Goal: Task Accomplishment & Management: Use online tool/utility

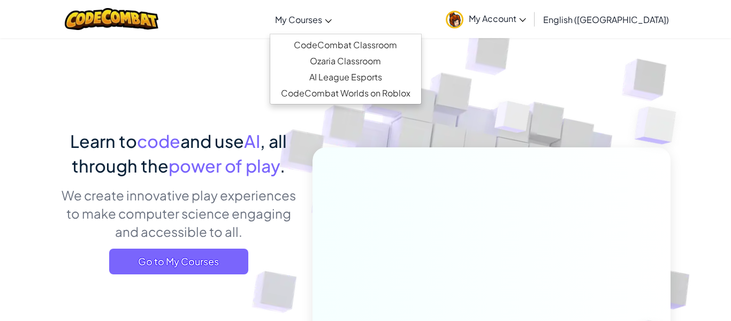
click at [322, 22] on span "My Courses" at bounding box center [298, 19] width 47 height 11
click at [337, 12] on link "My Courses" at bounding box center [303, 19] width 67 height 29
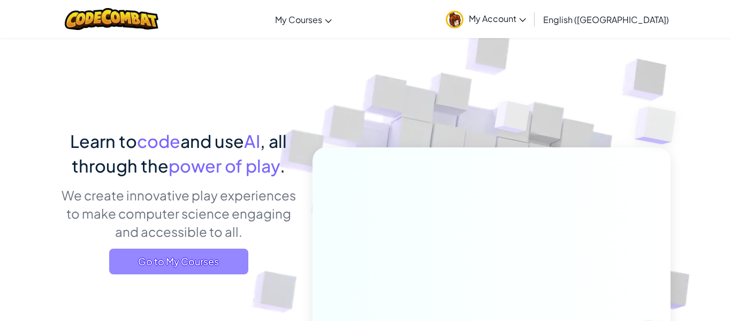
click at [236, 258] on span "Go to My Courses" at bounding box center [178, 261] width 139 height 26
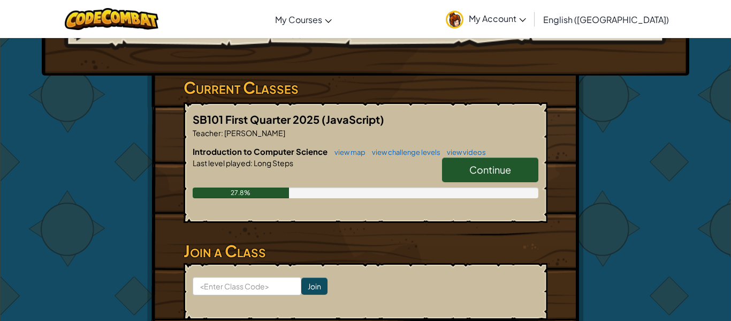
scroll to position [171, 0]
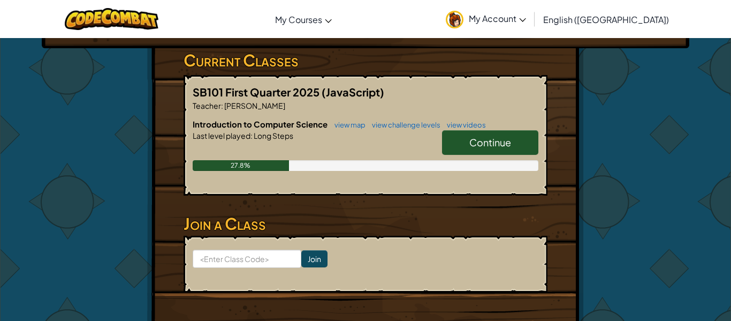
click at [462, 143] on link "Continue" at bounding box center [490, 142] width 96 height 25
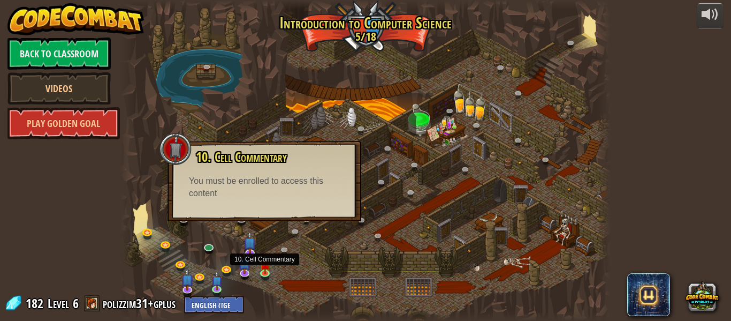
click at [264, 271] on img at bounding box center [265, 264] width 11 height 19
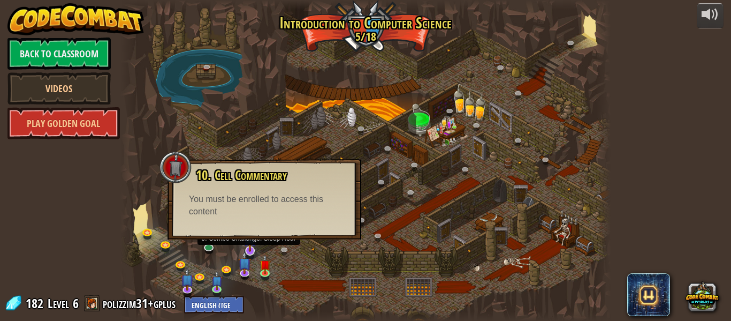
click at [252, 244] on img at bounding box center [249, 237] width 13 height 30
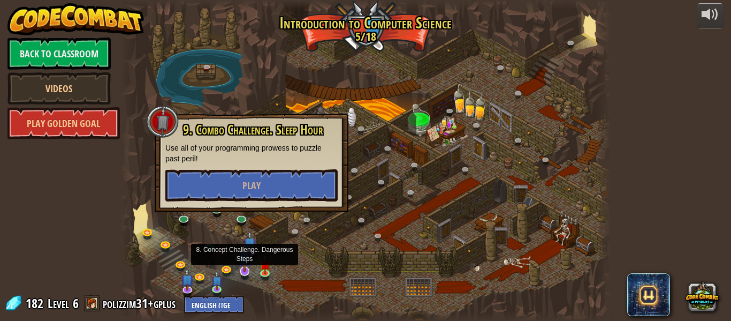
click at [247, 269] on img at bounding box center [244, 257] width 13 height 30
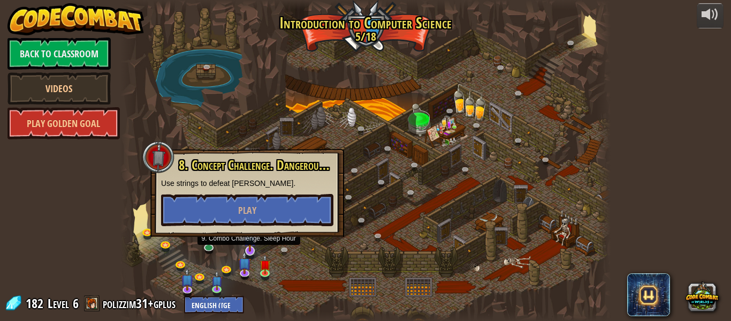
click at [249, 244] on img at bounding box center [249, 237] width 13 height 30
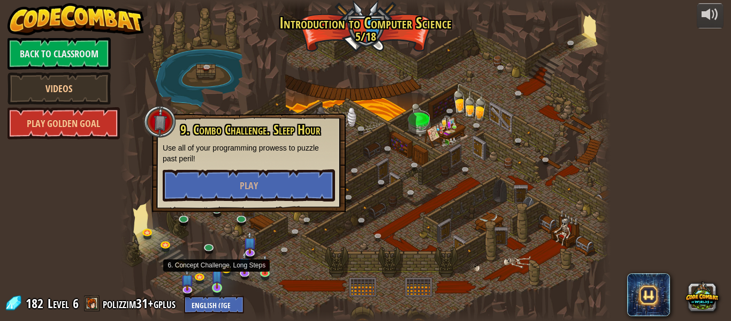
click at [219, 287] on img at bounding box center [216, 276] width 11 height 26
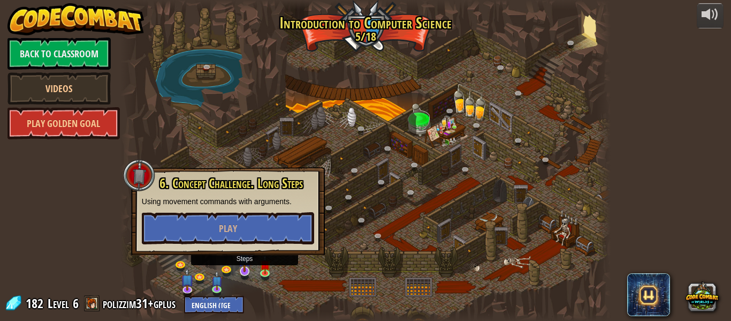
click at [241, 268] on img at bounding box center [244, 257] width 13 height 30
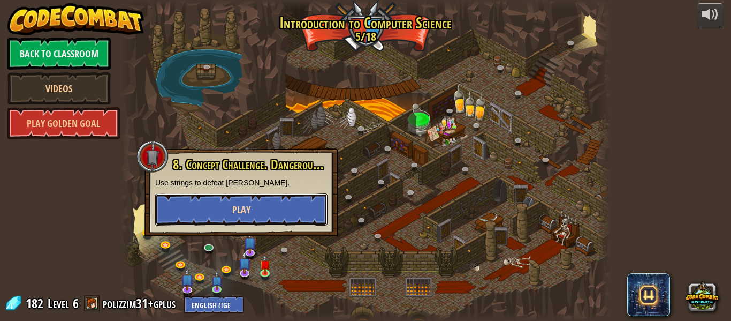
click at [258, 200] on button "Play" at bounding box center [241, 209] width 172 height 32
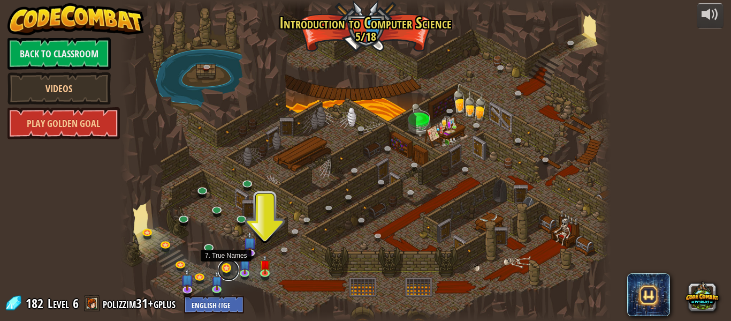
click at [224, 265] on link at bounding box center [228, 269] width 21 height 21
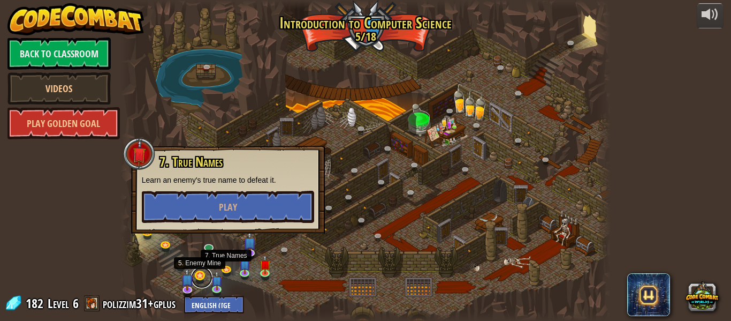
click at [200, 276] on link at bounding box center [201, 277] width 21 height 21
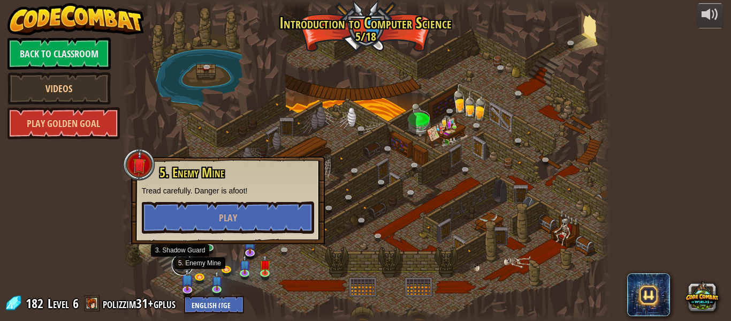
click at [181, 262] on link at bounding box center [182, 264] width 21 height 21
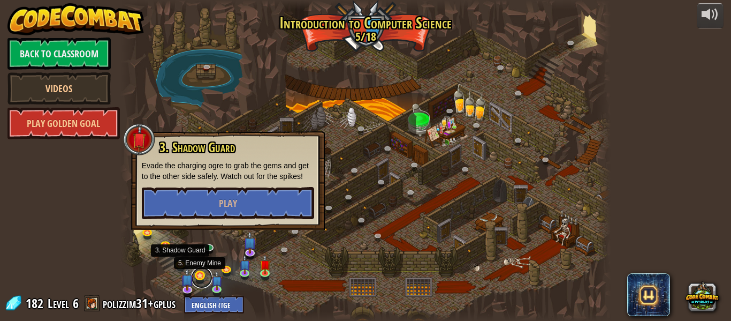
click at [201, 277] on link at bounding box center [201, 277] width 21 height 21
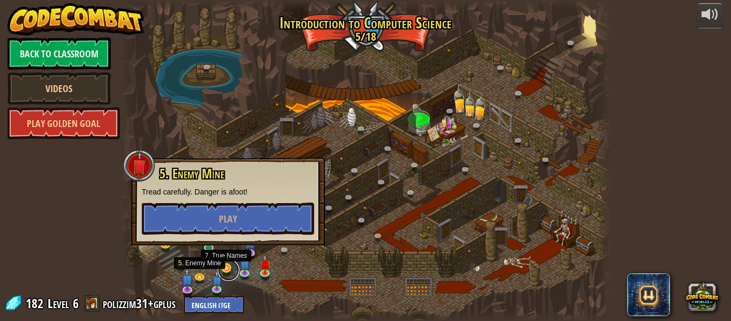
click at [229, 264] on link at bounding box center [228, 269] width 21 height 21
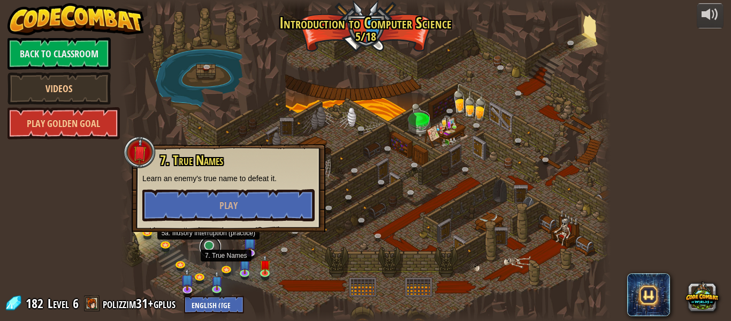
click at [208, 246] on link at bounding box center [210, 246] width 21 height 21
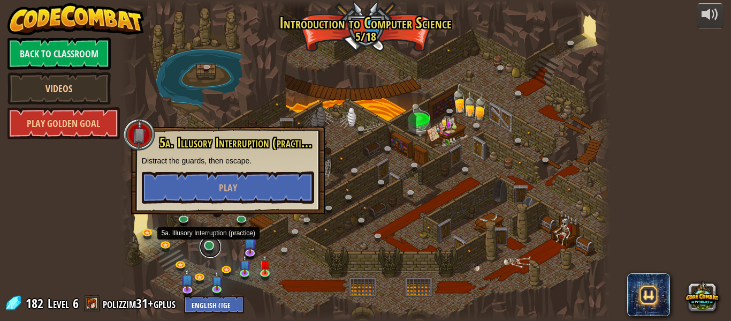
click at [208, 246] on link at bounding box center [210, 246] width 21 height 21
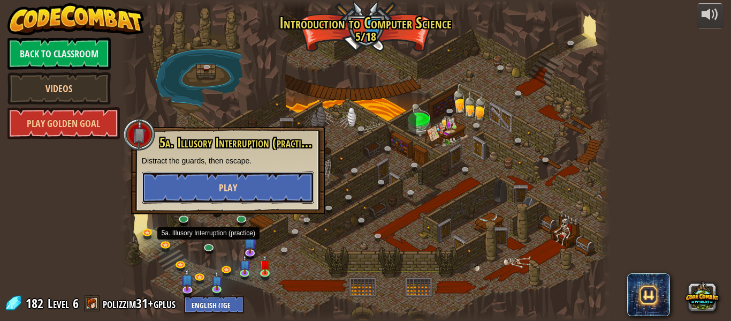
click at [241, 193] on button "Play" at bounding box center [228, 187] width 172 height 32
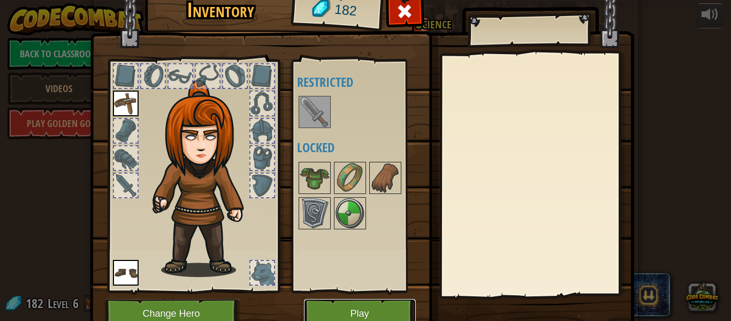
click at [345, 308] on button "Play" at bounding box center [360, 313] width 112 height 29
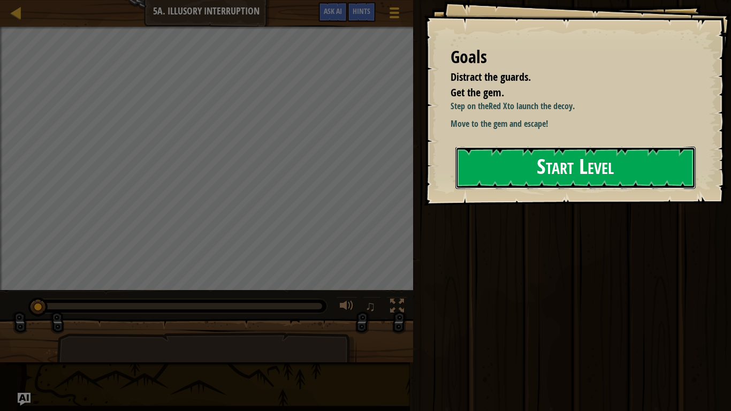
click at [476, 163] on button "Start Level" at bounding box center [575, 168] width 240 height 42
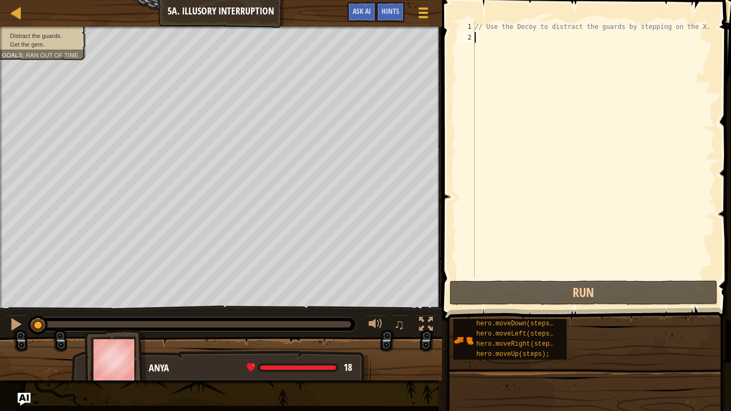
type textarea "a"
type textarea "h"
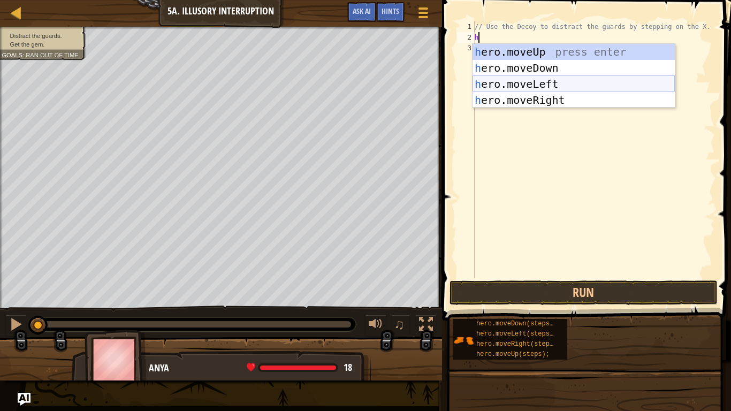
click at [537, 77] on div "h ero.moveUp press enter h ero.moveDown press enter h ero.moveLeft press enter …" at bounding box center [574, 92] width 202 height 96
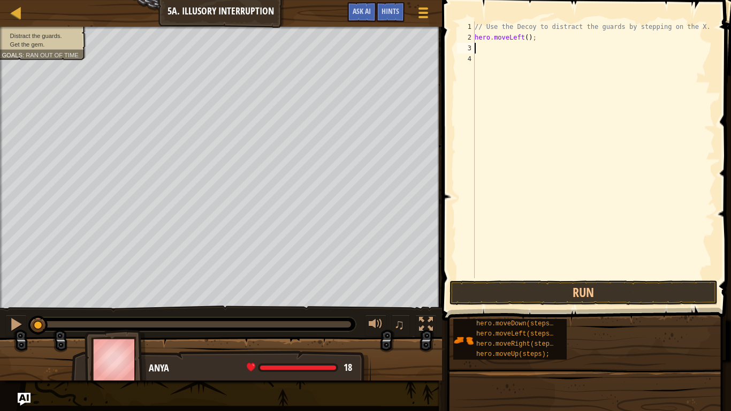
click at [522, 38] on div "// Use the Decoy to distract the guards by stepping on the X. hero . moveLeft (…" at bounding box center [594, 160] width 242 height 278
type textarea "("
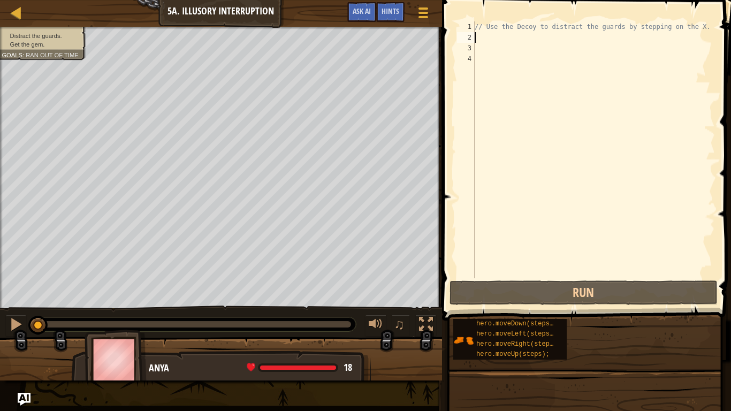
type textarea "h"
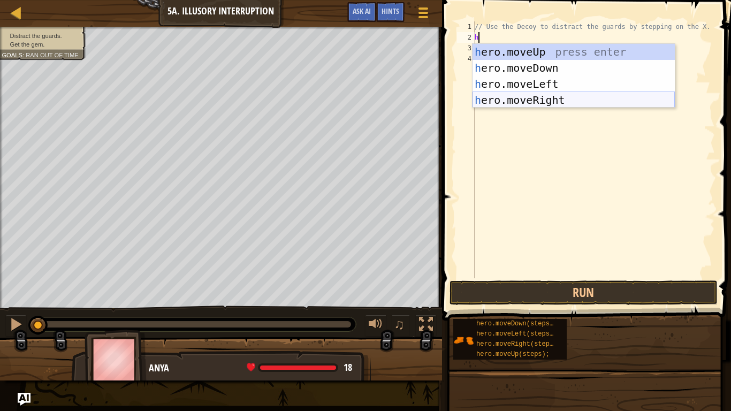
click at [537, 98] on div "h ero.moveUp press enter h ero.moveDown press enter h ero.moveLeft press enter …" at bounding box center [574, 92] width 202 height 96
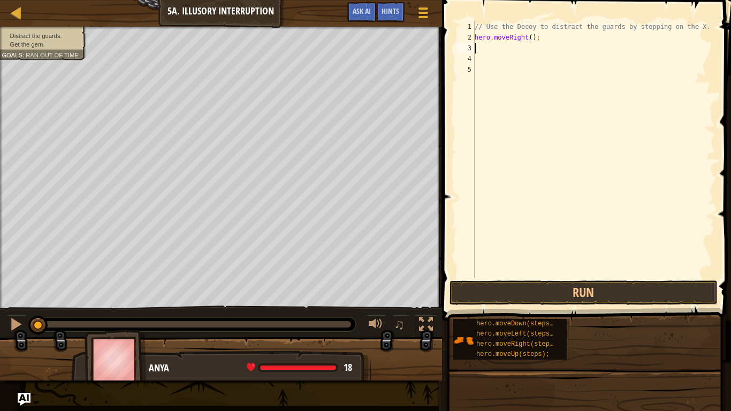
type textarea "h"
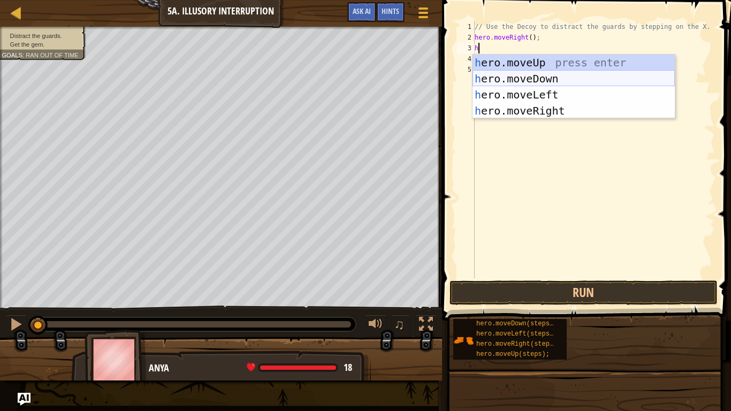
click at [539, 77] on div "h ero.moveUp press enter h ero.moveDown press enter h ero.moveLeft press enter …" at bounding box center [574, 103] width 202 height 96
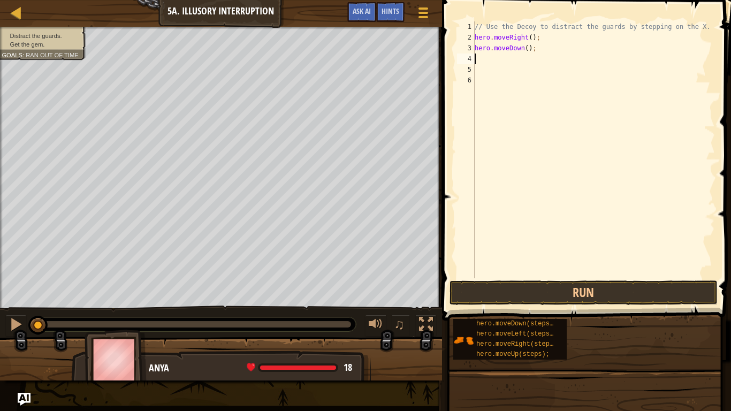
type textarea "h"
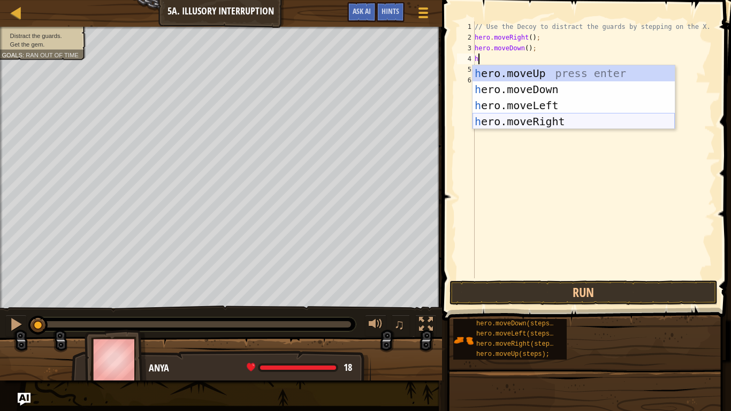
click at [530, 123] on div "h ero.moveUp press enter h ero.moveDown press enter h ero.moveLeft press enter …" at bounding box center [574, 113] width 202 height 96
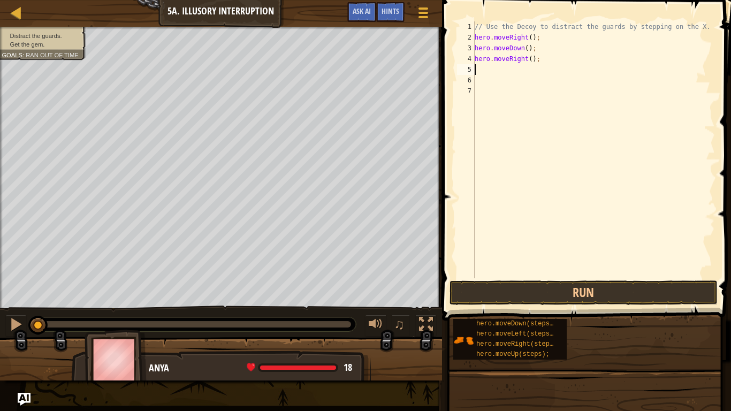
click at [543, 62] on div "// Use the Decoy to distract the guards by stepping on the X. hero . moveRight …" at bounding box center [594, 160] width 242 height 278
type textarea "h"
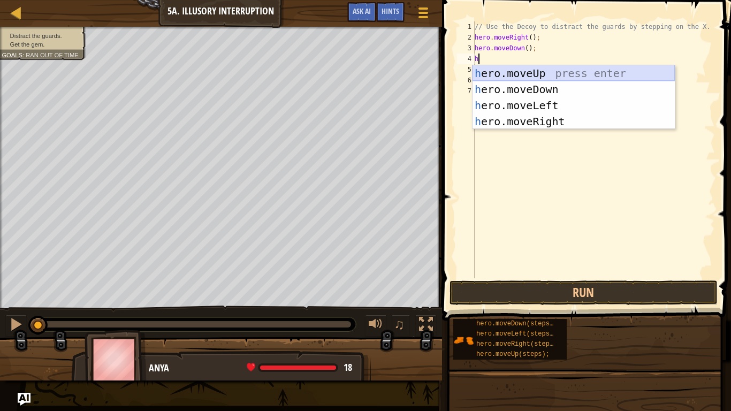
click at [534, 74] on div "h ero.moveUp press enter h ero.moveDown press enter h ero.moveLeft press enter …" at bounding box center [574, 113] width 202 height 96
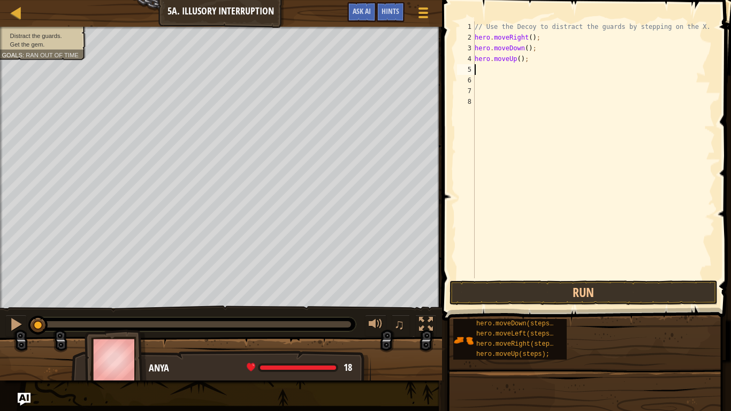
type textarea "h"
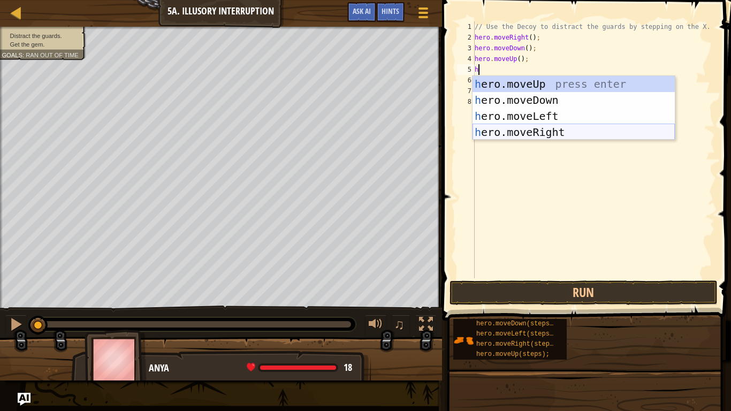
click at [536, 128] on div "h ero.moveUp press enter h ero.moveDown press enter h ero.moveLeft press enter …" at bounding box center [574, 124] width 202 height 96
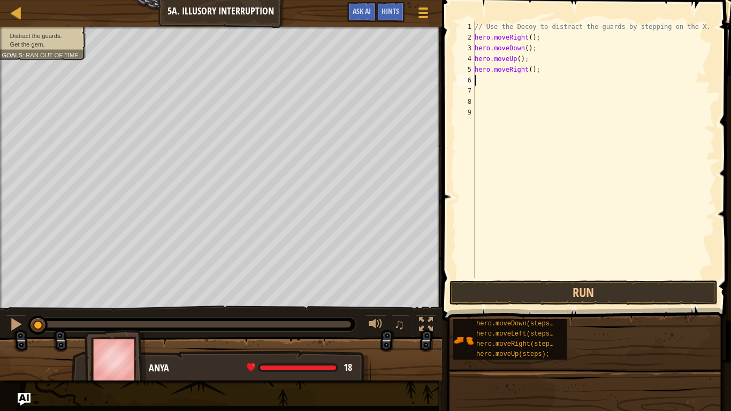
click at [532, 72] on div "// Use the Decoy to distract the guards by stepping on the X. hero . moveRight …" at bounding box center [594, 160] width 242 height 278
click at [12, 318] on div at bounding box center [16, 324] width 14 height 14
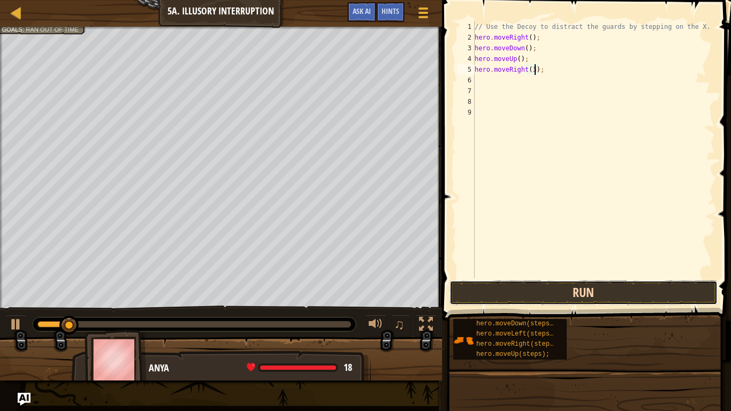
click at [500, 286] on button "Run" at bounding box center [584, 292] width 268 height 25
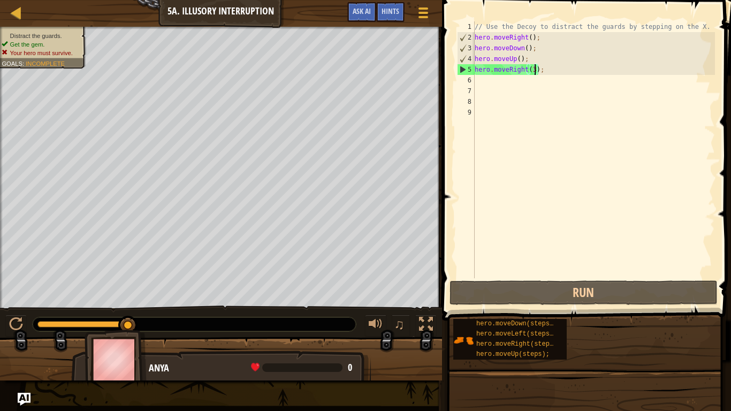
click at [526, 48] on div "// Use the Decoy to distract the guards by stepping on the X. hero . moveRight …" at bounding box center [594, 160] width 242 height 278
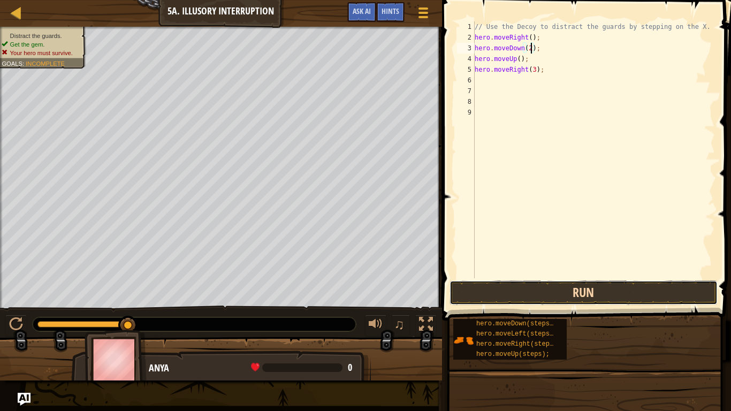
click at [530, 291] on button "Run" at bounding box center [584, 292] width 268 height 25
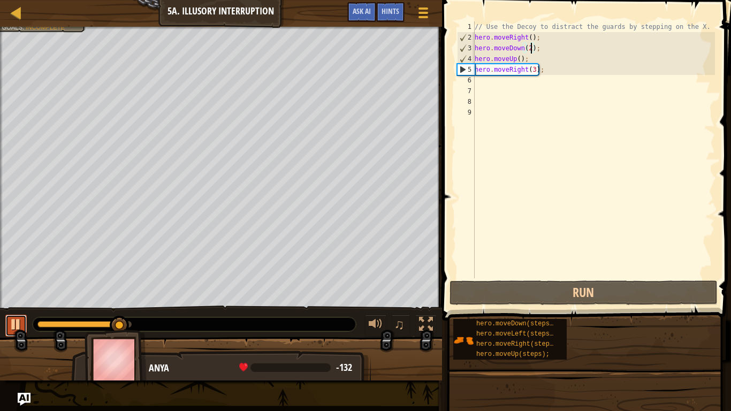
click at [21, 320] on div at bounding box center [16, 324] width 14 height 14
click at [520, 58] on div "// Use the Decoy to distract the guards by stepping on the X. hero . moveRight …" at bounding box center [594, 160] width 242 height 278
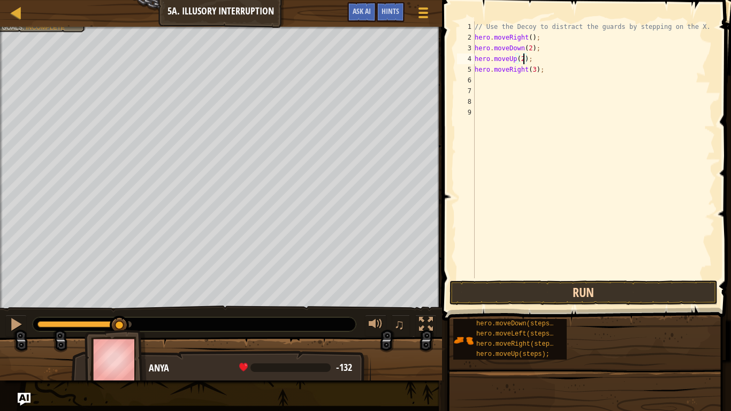
type textarea "hero.moveUp(2);"
click at [466, 295] on button "Run" at bounding box center [584, 292] width 268 height 25
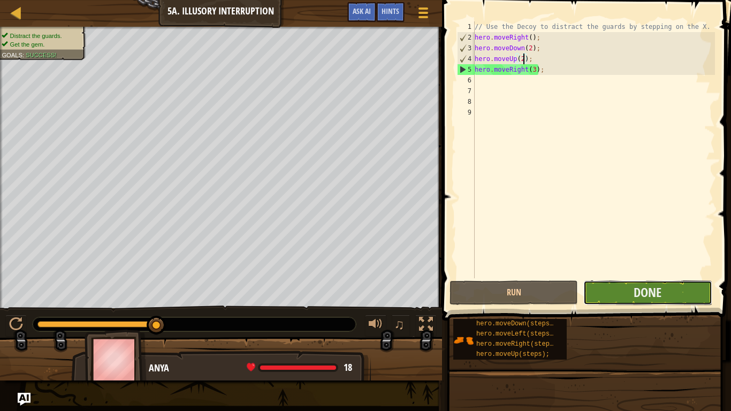
click at [621, 281] on button "Done" at bounding box center [647, 292] width 128 height 25
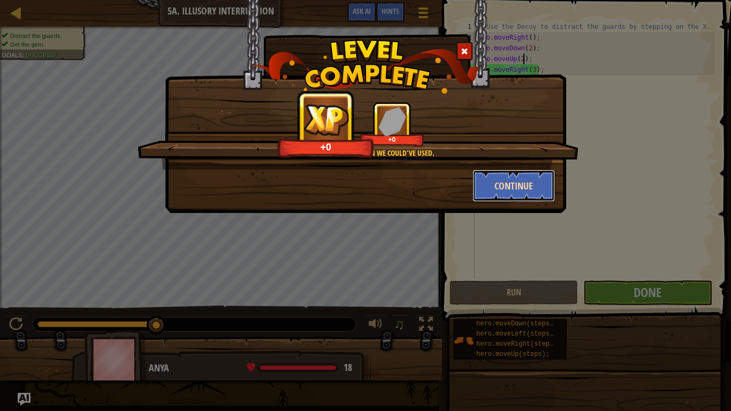
click at [504, 182] on button "Continue" at bounding box center [514, 186] width 83 height 32
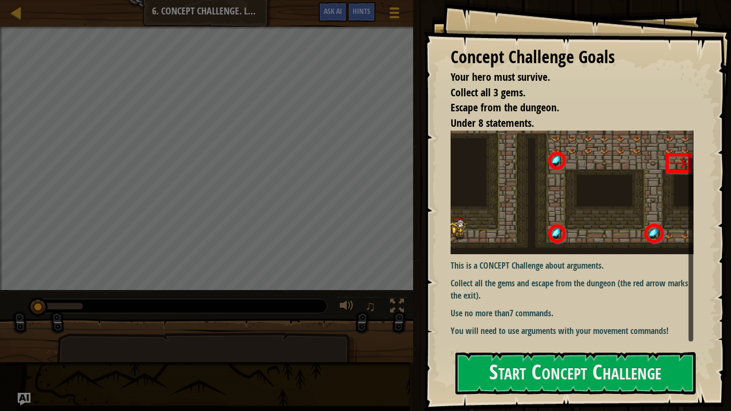
scroll to position [32, 0]
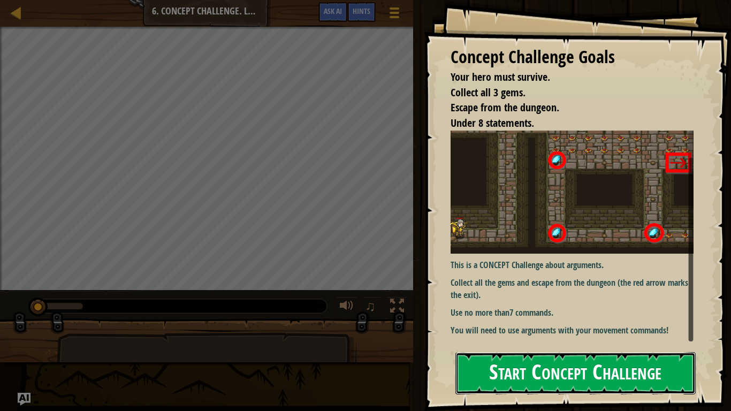
click at [524, 320] on button "Start Concept Challenge" at bounding box center [575, 373] width 240 height 42
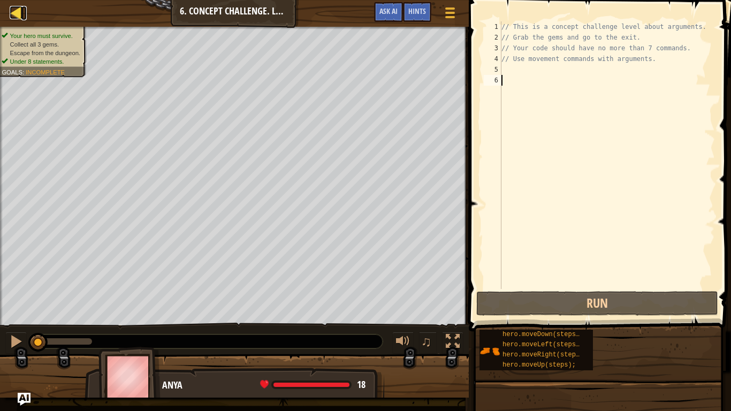
click at [16, 6] on div at bounding box center [16, 12] width 13 height 13
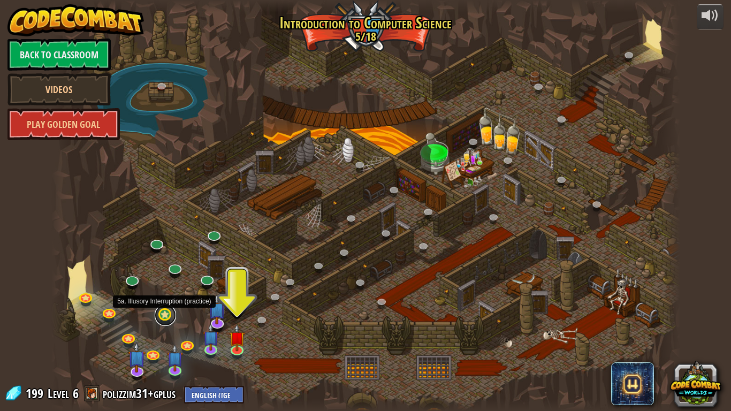
click at [168, 312] on link at bounding box center [165, 314] width 21 height 21
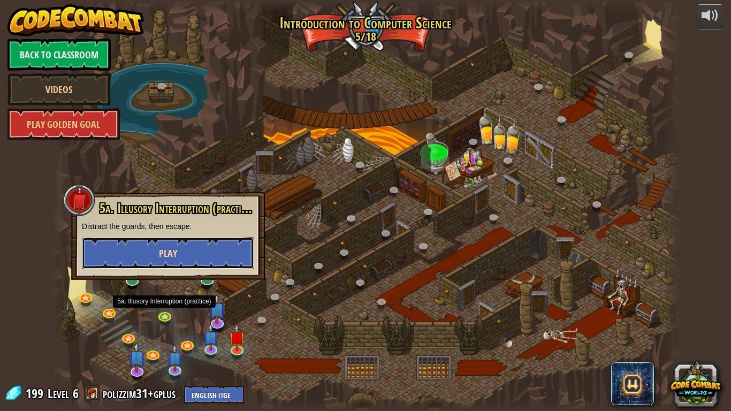
click at [167, 255] on span "Play" at bounding box center [168, 253] width 18 height 13
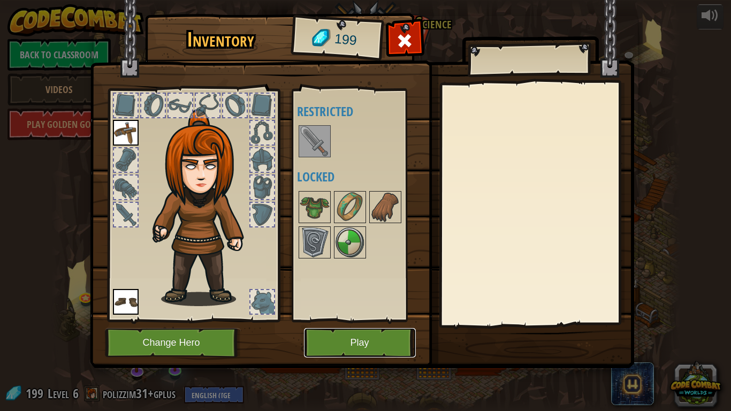
click at [331, 320] on button "Play" at bounding box center [360, 342] width 112 height 29
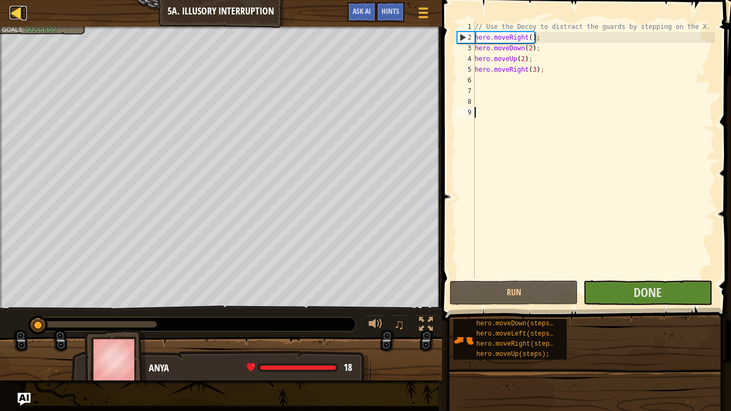
click at [21, 10] on div at bounding box center [16, 12] width 13 height 13
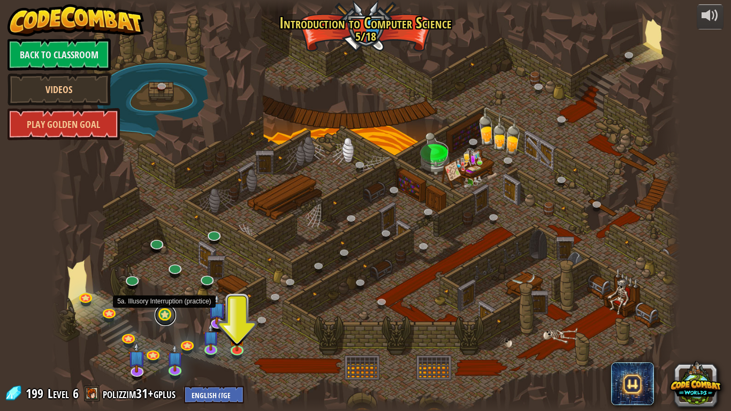
click at [164, 311] on link at bounding box center [165, 314] width 21 height 21
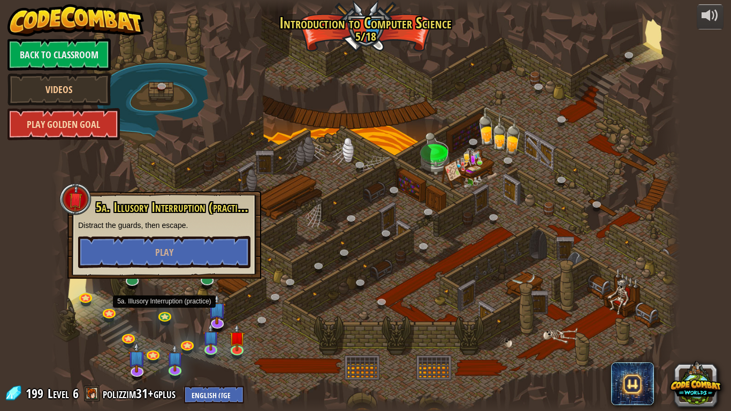
click at [100, 116] on link "Play Golden Goal" at bounding box center [63, 124] width 112 height 32
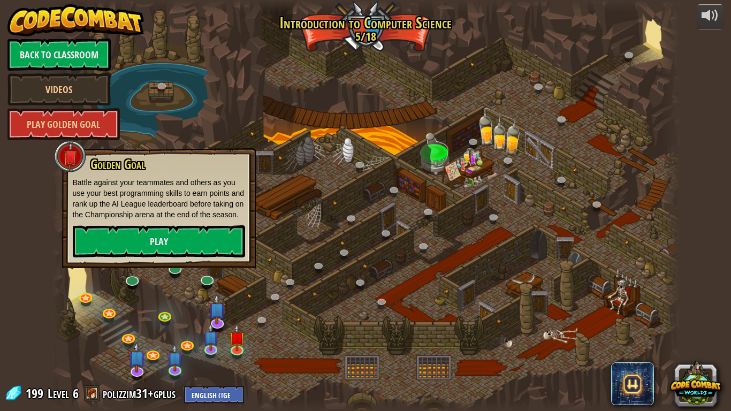
click at [161, 134] on div at bounding box center [365, 205] width 629 height 411
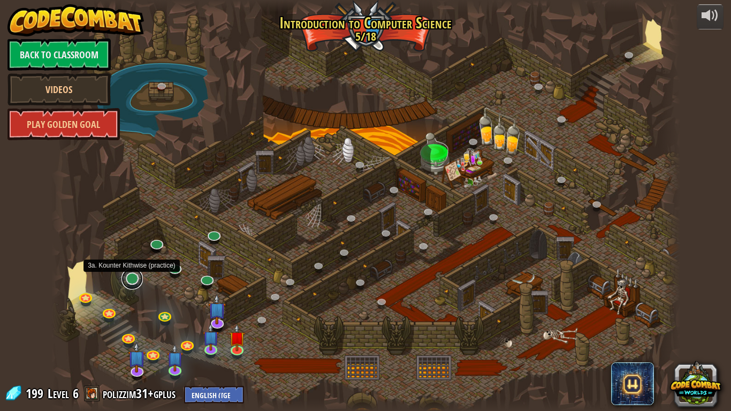
click at [132, 276] on link at bounding box center [131, 278] width 21 height 21
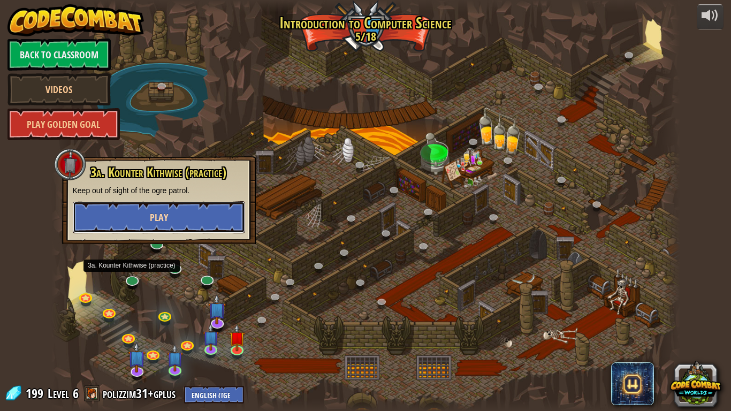
click at [194, 204] on button "Play" at bounding box center [159, 217] width 172 height 32
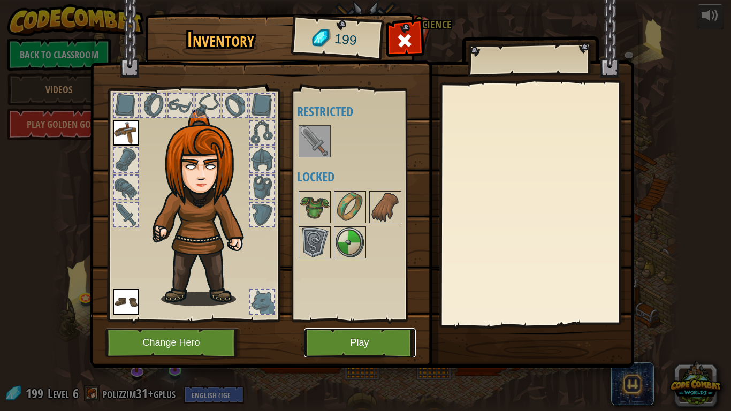
click at [336, 320] on button "Play" at bounding box center [360, 342] width 112 height 29
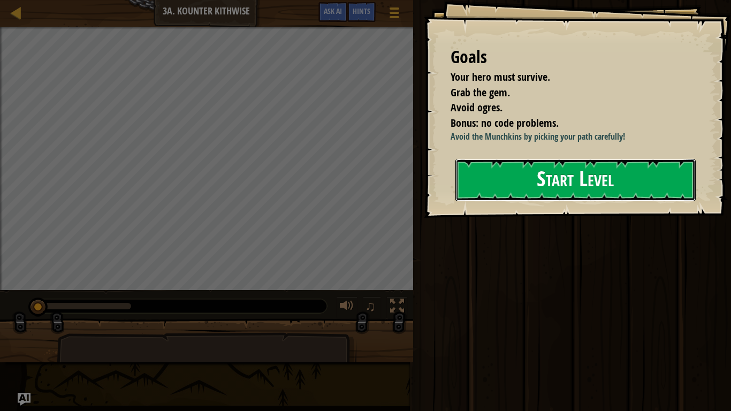
click at [580, 193] on button "Start Level" at bounding box center [575, 180] width 240 height 42
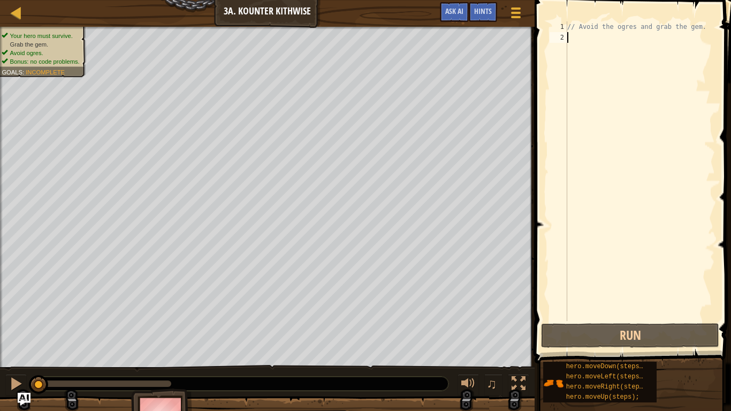
type textarea "a"
type textarea "h"
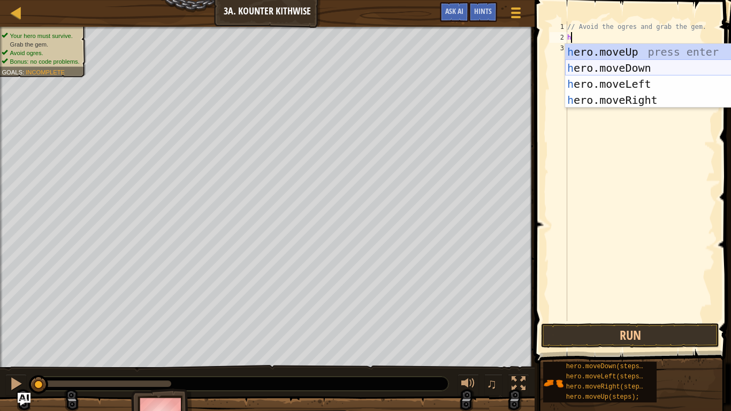
click at [635, 70] on div "h ero.moveUp press enter h ero.moveDown press enter h ero.moveLeft press enter …" at bounding box center [666, 92] width 202 height 96
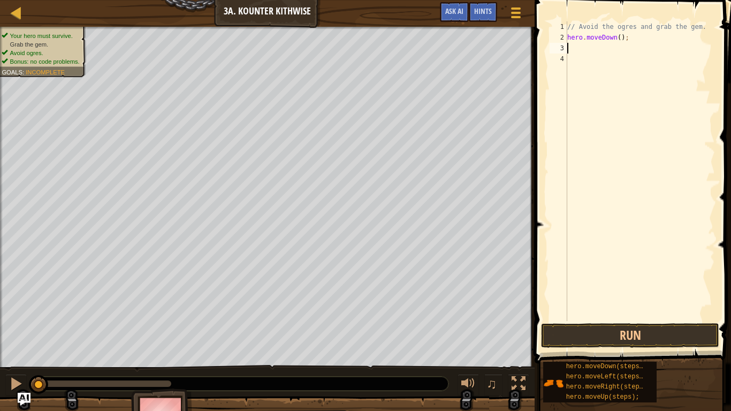
type textarea "h"
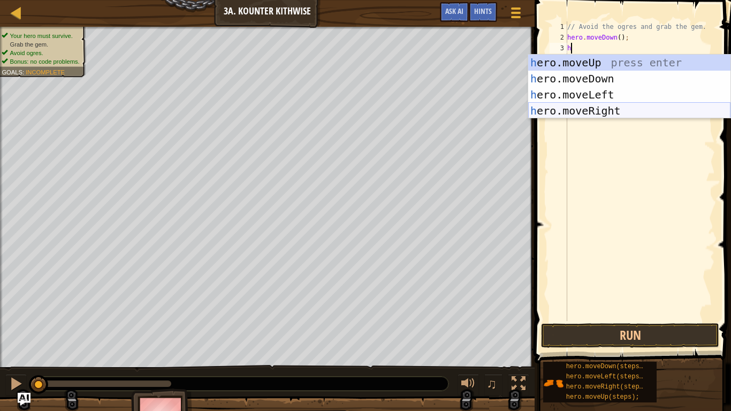
click at [630, 110] on div "h ero.moveUp press enter h ero.moveDown press enter h ero.moveLeft press enter …" at bounding box center [629, 103] width 202 height 96
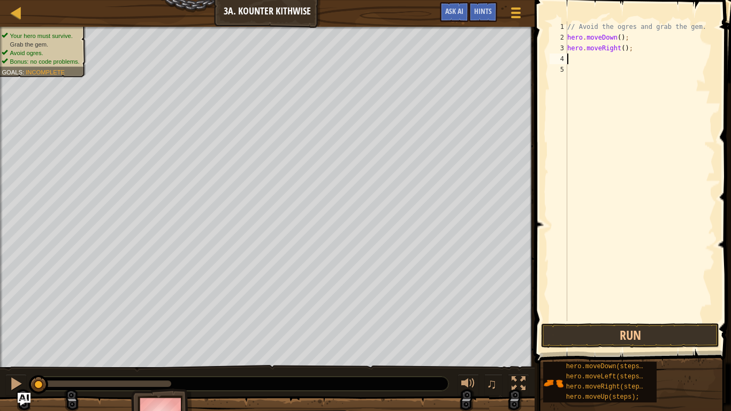
click at [623, 46] on div "// Avoid the ogres and grab the gem. hero . moveDown ( ) ; hero . moveRight ( )…" at bounding box center [640, 181] width 150 height 321
click at [609, 320] on button "Run" at bounding box center [630, 335] width 178 height 25
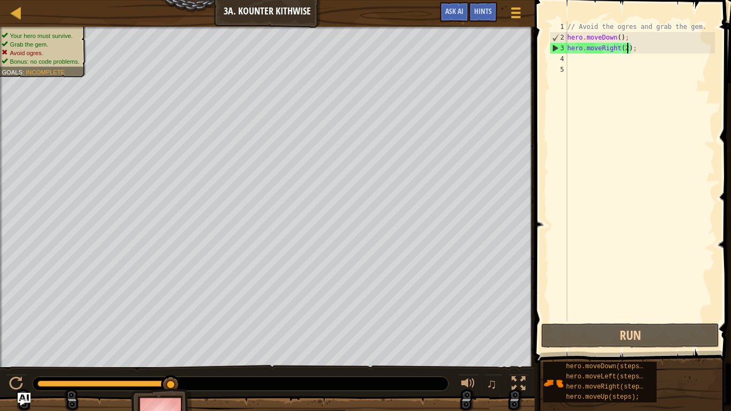
click at [620, 39] on div "// Avoid the ogres and grab the gem. hero . moveDown ( ) ; hero . moveRight ( 2…" at bounding box center [640, 181] width 150 height 321
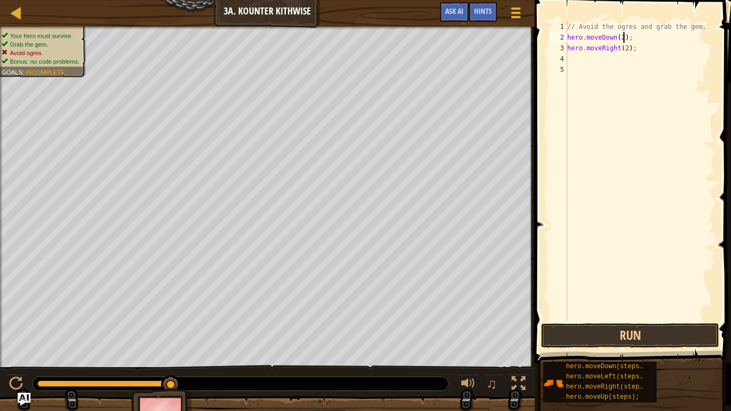
click at [643, 42] on div "// Avoid the ogres and grab the gem. hero . moveDown ( 2 ) ; hero . moveRight (…" at bounding box center [640, 181] width 150 height 321
type textarea "h"
click at [654, 53] on div "// Avoid the ogres and grab the gem. hero . moveRight ( 2 ) ;" at bounding box center [640, 181] width 150 height 321
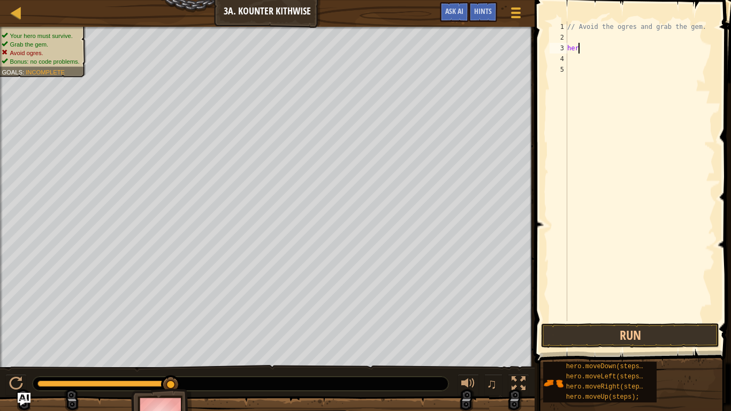
type textarea "h"
click at [580, 44] on div "// Avoid the ogres and grab the gem." at bounding box center [640, 181] width 150 height 321
click at [574, 41] on div "// Avoid the ogres and grab the gem." at bounding box center [640, 181] width 150 height 321
type textarea "h"
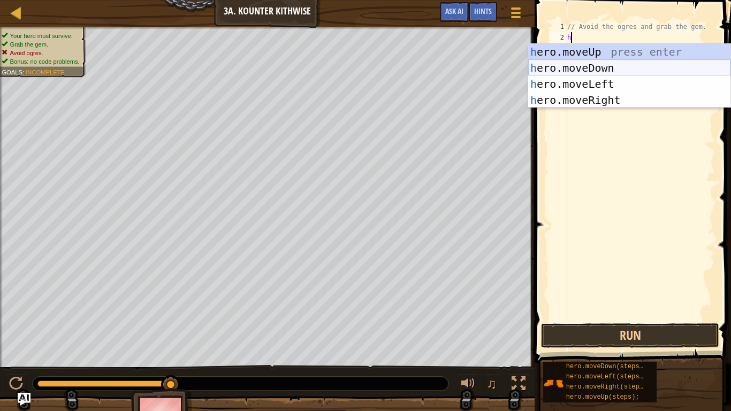
click at [592, 69] on div "h ero.moveUp press enter h ero.moveDown press enter h ero.moveLeft press enter …" at bounding box center [629, 92] width 202 height 96
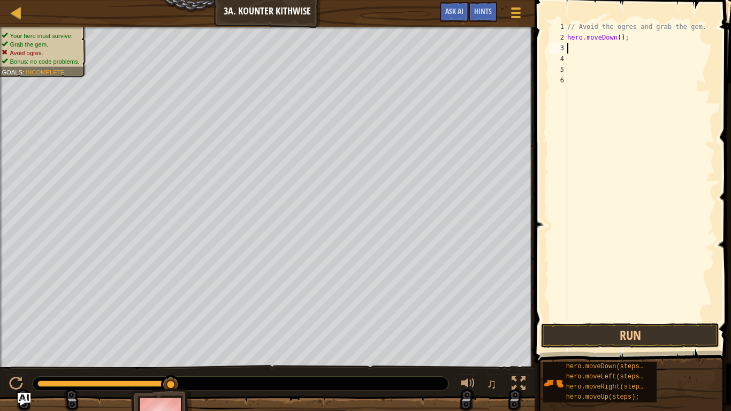
click at [620, 39] on div "// Avoid the ogres and grab the gem. hero . moveDown ( ) ;" at bounding box center [640, 181] width 150 height 321
type textarea "hero.moveDown(2);"
click at [573, 49] on div "// Avoid the ogres and grab the gem. hero . moveDown ( 2 ) ;" at bounding box center [640, 181] width 150 height 321
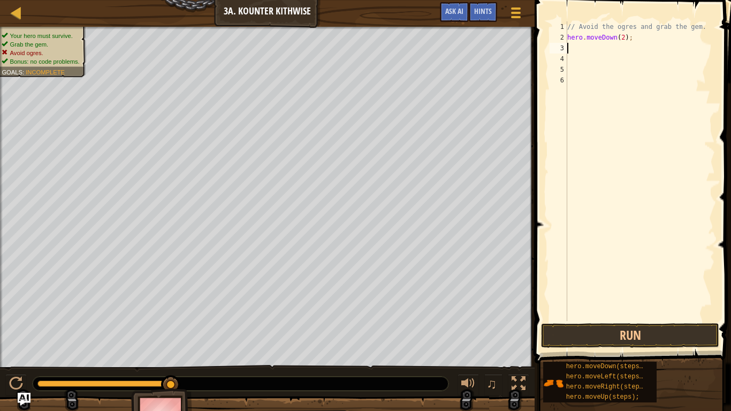
type textarea "h"
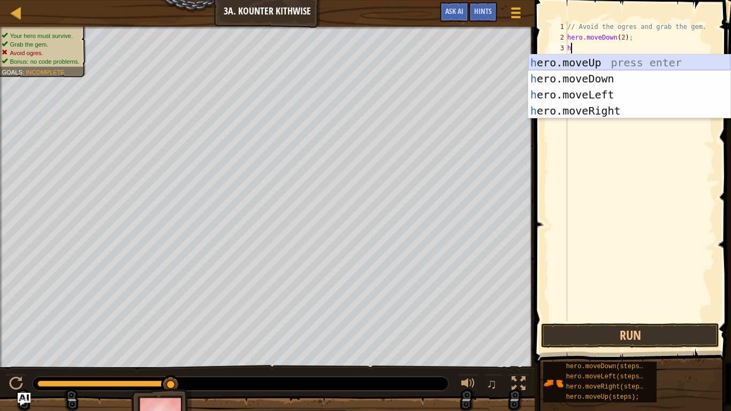
click at [583, 67] on div "h ero.moveUp press enter h ero.moveDown press enter h ero.moveLeft press enter …" at bounding box center [629, 103] width 202 height 96
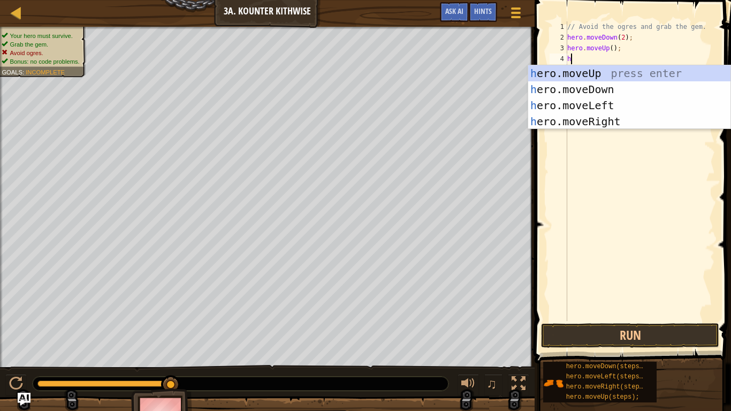
type textarea "he"
click at [595, 129] on div "// Avoid the ogres and grab the gem. hero . moveDown ( 2 ) ; hero . moveUp ( ) …" at bounding box center [640, 181] width 150 height 321
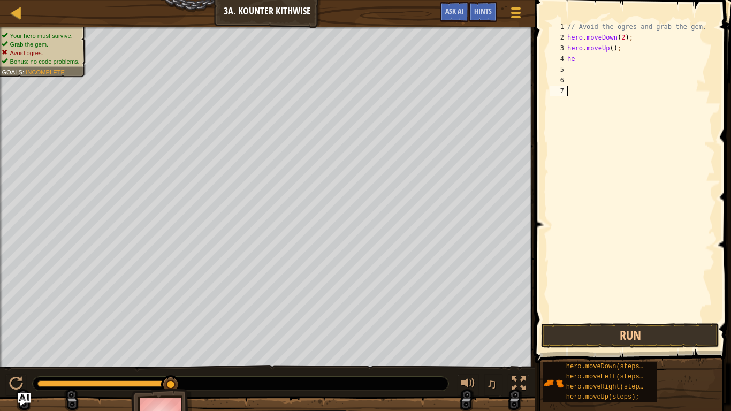
scroll to position [5, 0]
click at [587, 60] on div "// Avoid the ogres and grab the gem. hero . moveDown ( 2 ) ; hero . moveUp ( ) …" at bounding box center [640, 181] width 150 height 321
type textarea "her"
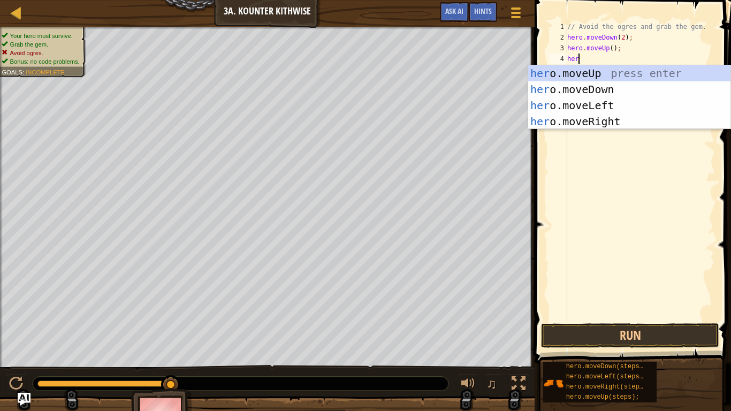
scroll to position [5, 1]
click at [597, 119] on div "her o.moveUp press enter her o.moveDown press enter her o.moveLeft press enter …" at bounding box center [629, 113] width 202 height 96
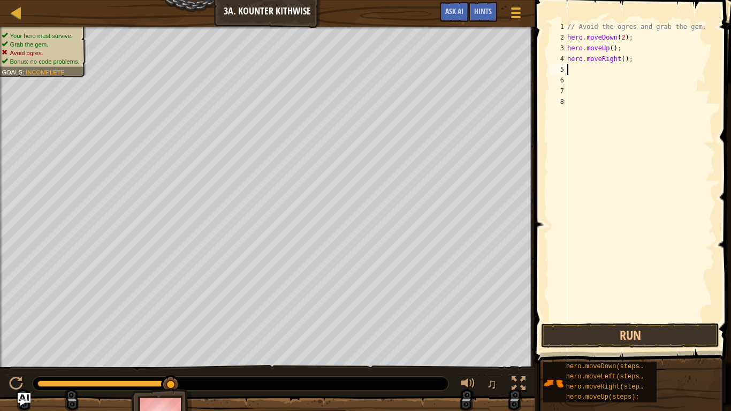
scroll to position [5, 0]
click at [625, 59] on div "// Avoid the ogres and grab the gem. hero . moveDown ( 2 ) ; hero . moveUp ( ) …" at bounding box center [640, 181] width 150 height 321
click at [560, 320] on button "Run" at bounding box center [630, 335] width 178 height 25
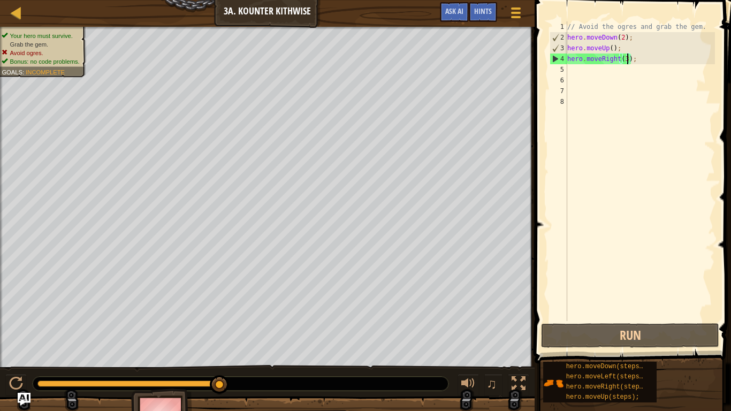
click at [623, 47] on div "// Avoid the ogres and grab the gem. hero . moveDown ( 2 ) ; hero . moveUp ( ) …" at bounding box center [640, 181] width 150 height 321
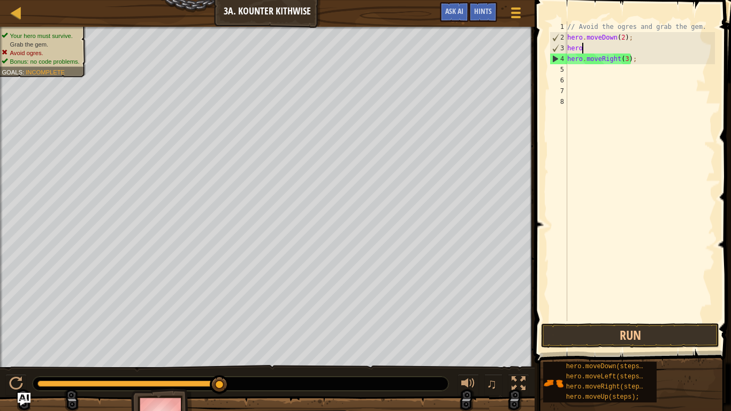
scroll to position [5, 0]
type textarea "h"
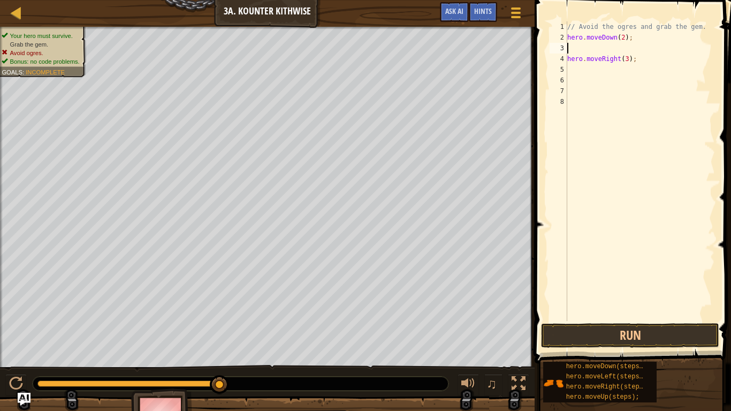
click at [611, 51] on div "// Avoid the ogres and grab the gem. hero . moveDown ( 2 ) ; hero . moveRight (…" at bounding box center [640, 181] width 150 height 321
click at [594, 45] on div "// Avoid the ogres and grab the gem. hero . moveDown ( 2 ) ; hero . moveRight (…" at bounding box center [640, 181] width 150 height 321
type textarea "h"
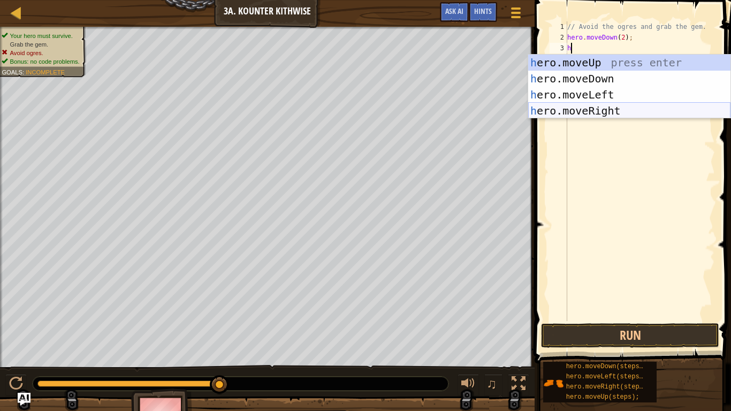
click at [597, 107] on div "h ero.moveUp press enter h ero.moveDown press enter h ero.moveLeft press enter …" at bounding box center [629, 103] width 202 height 96
click at [597, 107] on div "// Avoid the ogres and grab the gem. hero . moveDown ( 2 ) ; h hero . moveRight…" at bounding box center [640, 181] width 150 height 321
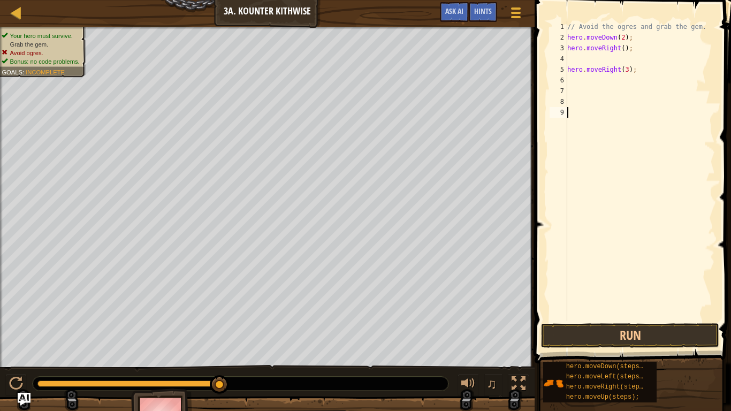
click at [641, 71] on div "// Avoid the ogres and grab the gem. hero . moveDown ( 2 ) ; hero . moveRight (…" at bounding box center [640, 181] width 150 height 321
type textarea "h"
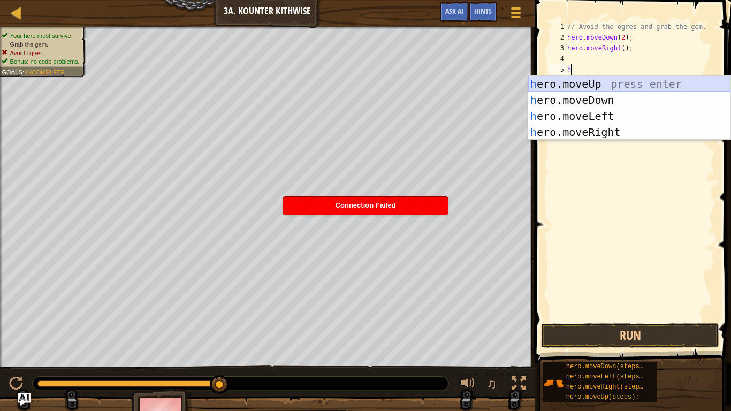
click at [591, 82] on div "h ero.moveUp press enter h ero.moveDown press enter h ero.moveLeft press enter …" at bounding box center [629, 124] width 202 height 96
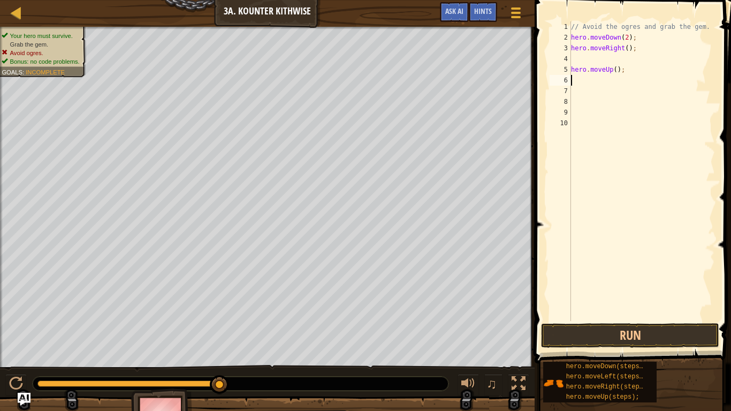
type textarea "h"
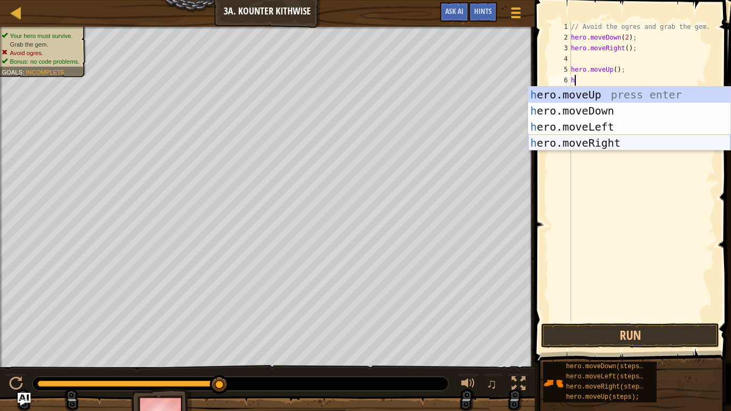
click at [585, 145] on div "h ero.moveUp press enter h ero.moveDown press enter h ero.moveLeft press enter …" at bounding box center [629, 135] width 202 height 96
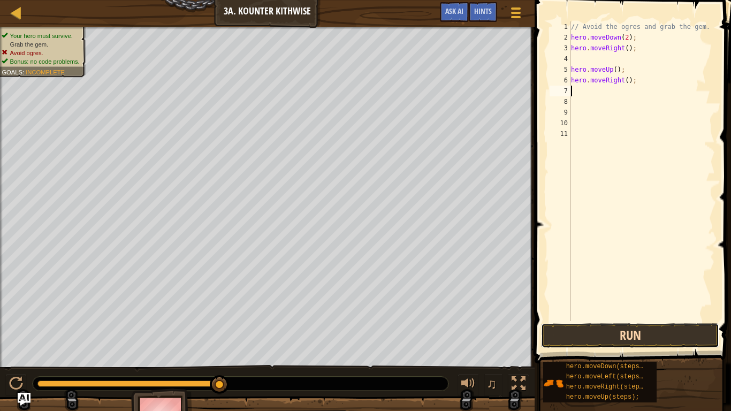
click at [559, 320] on button "Run" at bounding box center [630, 335] width 178 height 25
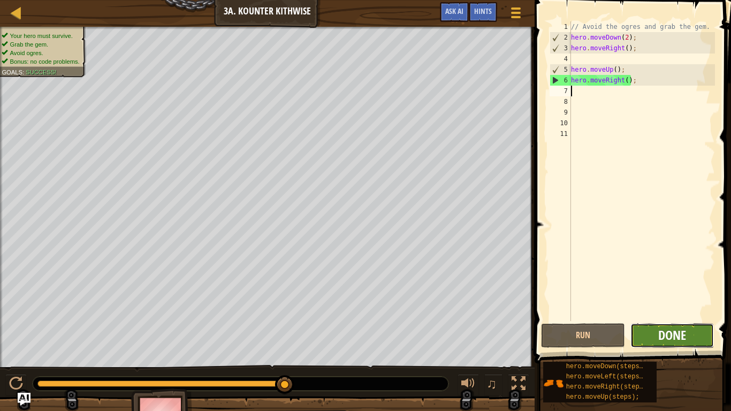
click at [674, 320] on span "Done" at bounding box center [672, 334] width 28 height 17
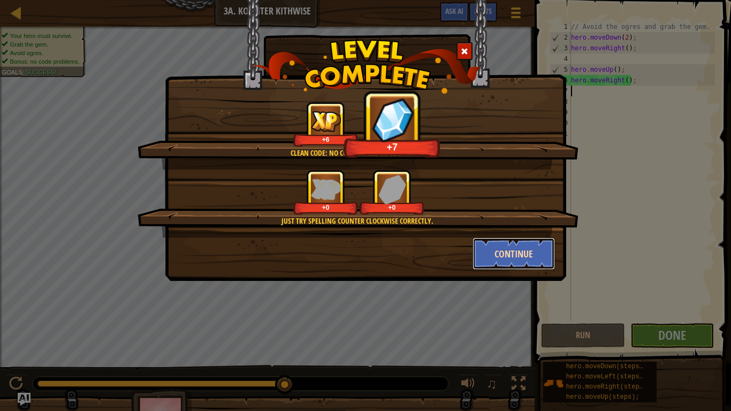
click at [516, 252] on button "Continue" at bounding box center [514, 254] width 83 height 32
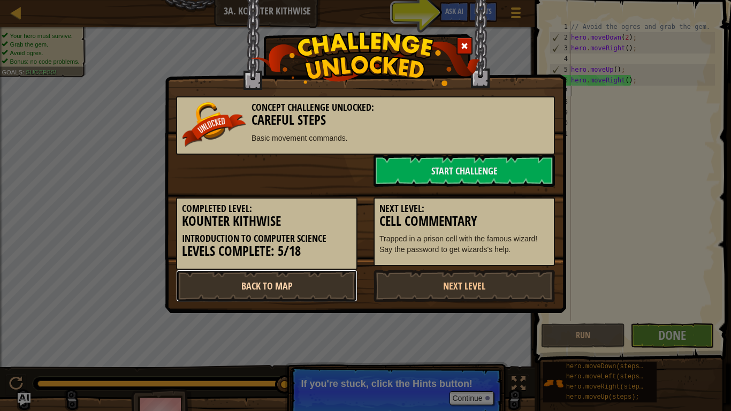
click at [325, 285] on link "Back to Map" at bounding box center [266, 286] width 181 height 32
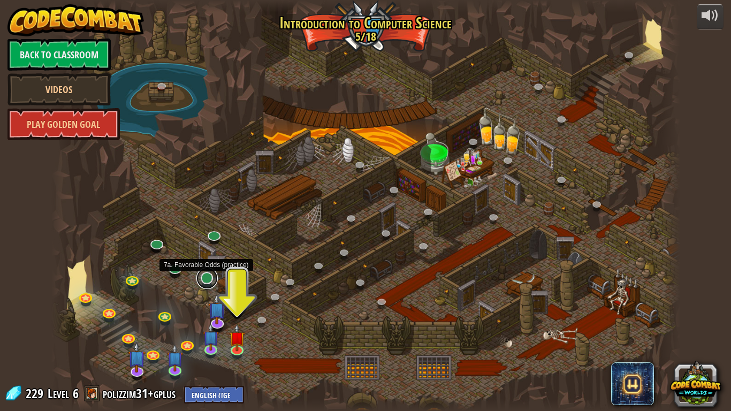
click at [207, 279] on link at bounding box center [206, 278] width 21 height 21
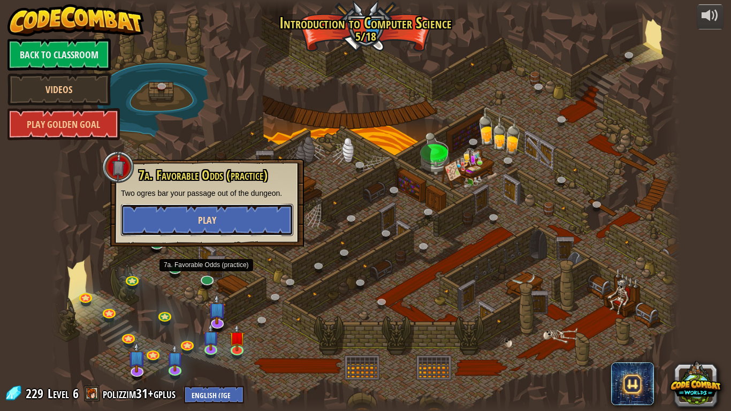
click at [205, 211] on button "Play" at bounding box center [207, 220] width 172 height 32
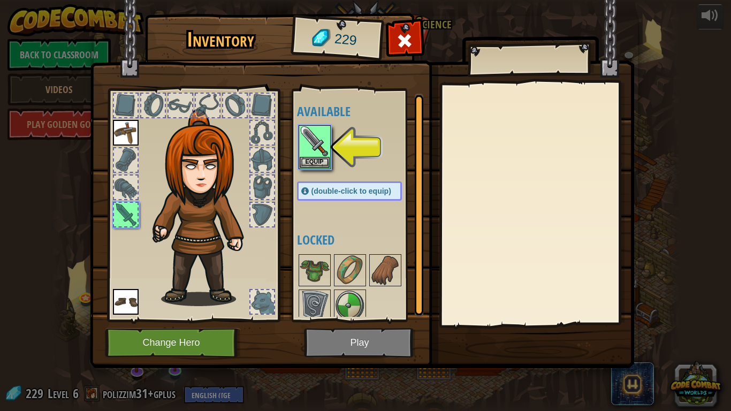
click at [347, 320] on img at bounding box center [362, 174] width 544 height 389
click at [320, 126] on img at bounding box center [315, 141] width 30 height 30
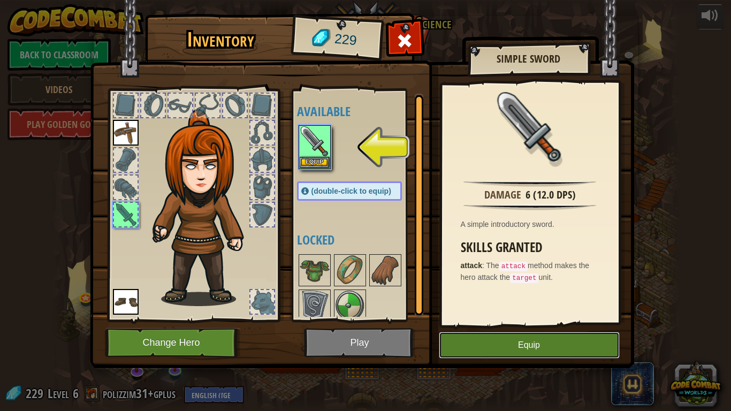
click at [467, 320] on button "Equip" at bounding box center [529, 345] width 181 height 27
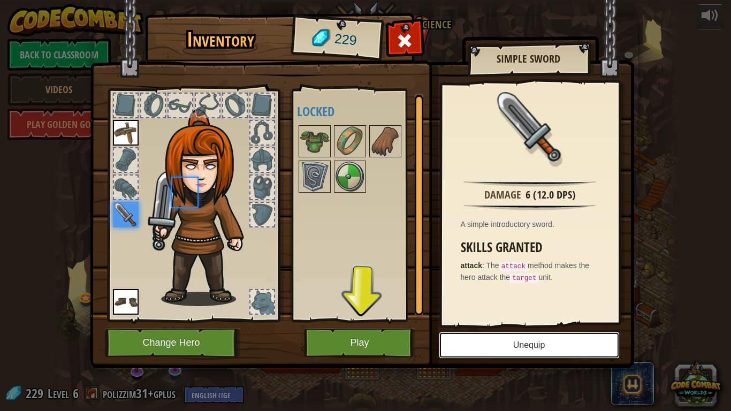
click at [467, 320] on button "Unequip" at bounding box center [529, 345] width 181 height 27
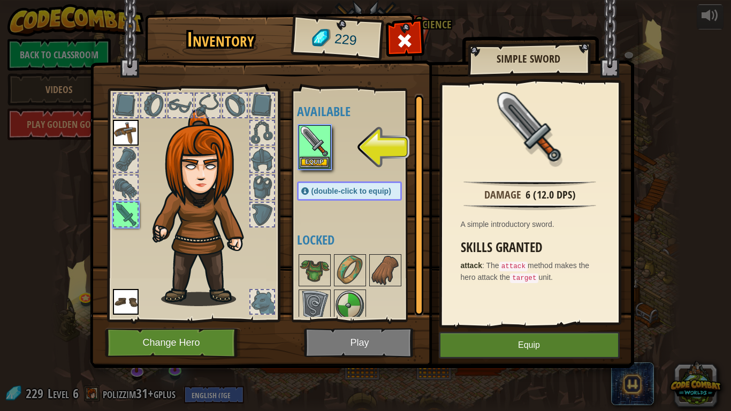
click at [366, 320] on img at bounding box center [362, 174] width 544 height 389
click at [476, 320] on button "Equip" at bounding box center [529, 345] width 181 height 27
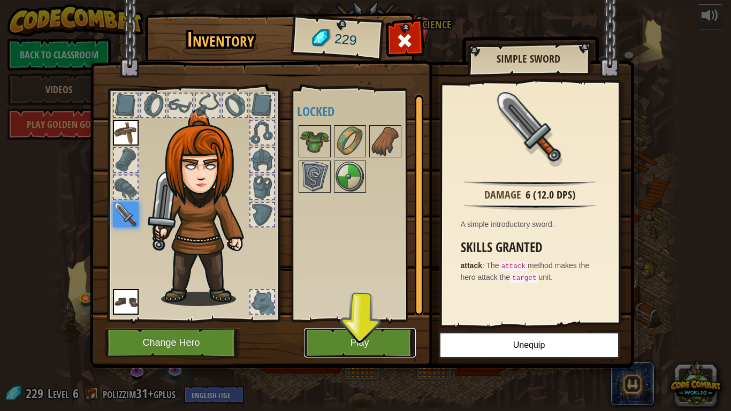
click at [389, 320] on button "Play" at bounding box center [360, 342] width 112 height 29
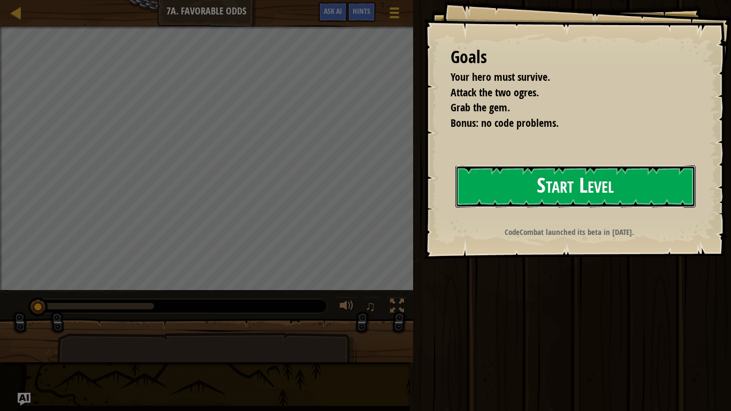
click at [559, 178] on button "Start Level" at bounding box center [575, 186] width 240 height 42
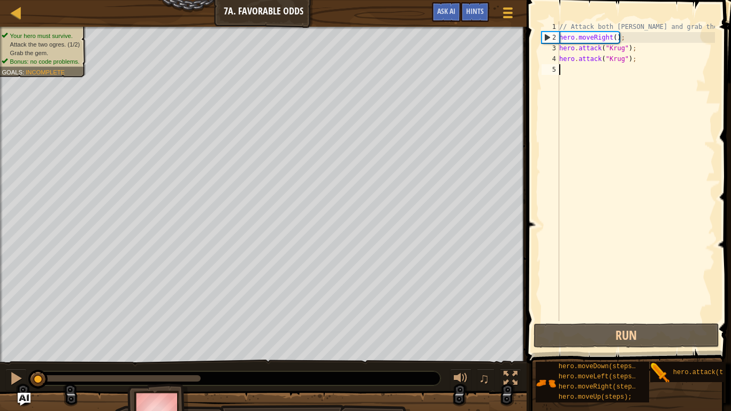
type textarea "h"
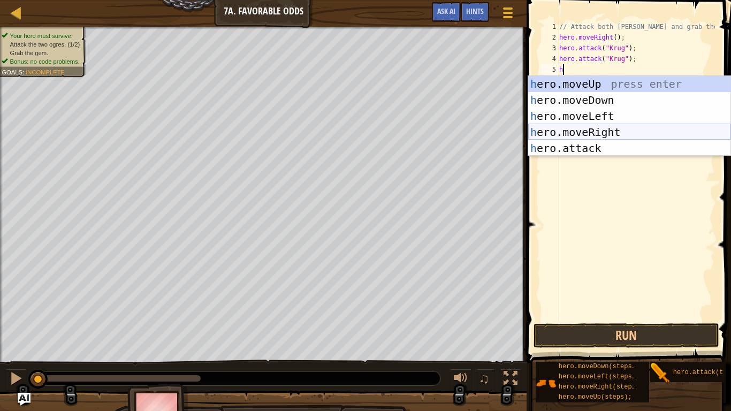
click at [630, 126] on div "h ero.moveUp press enter h ero.moveDown press enter h ero.moveLeft press enter …" at bounding box center [629, 132] width 202 height 112
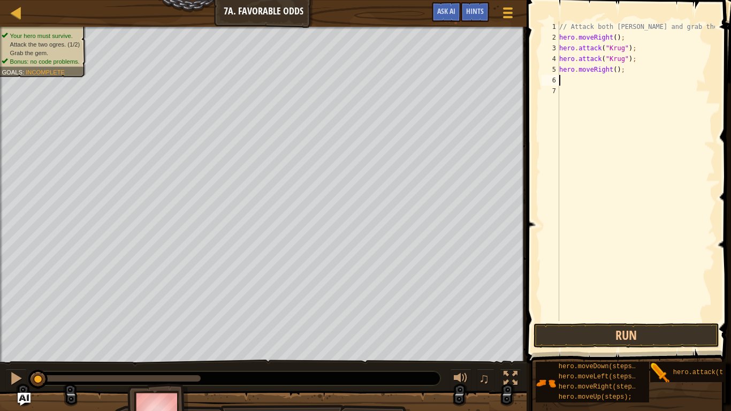
type textarea "h"
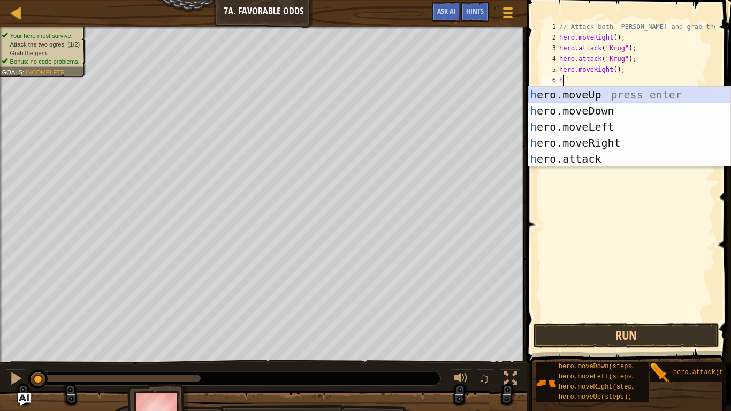
click at [593, 95] on div "h ero.moveUp press enter h ero.moveDown press enter h ero.moveLeft press enter …" at bounding box center [629, 143] width 202 height 112
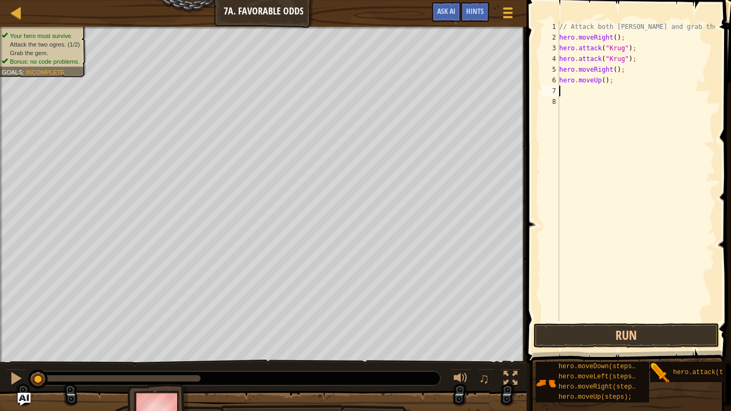
type textarea "h"
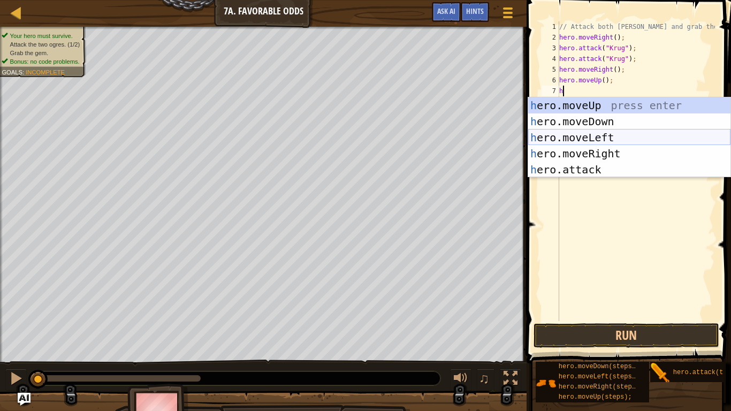
click at [609, 132] on div "h ero.moveUp press enter h ero.moveDown press enter h ero.moveLeft press enter …" at bounding box center [629, 153] width 202 height 112
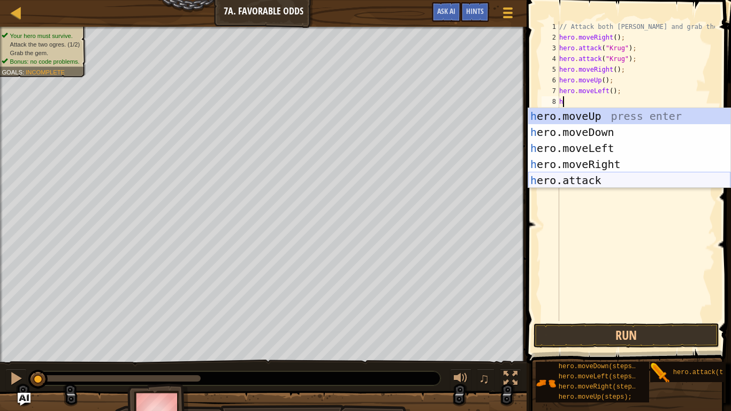
click at [574, 182] on div "h ero.moveUp press enter h ero.moveDown press enter h ero.moveLeft press enter …" at bounding box center [629, 164] width 202 height 112
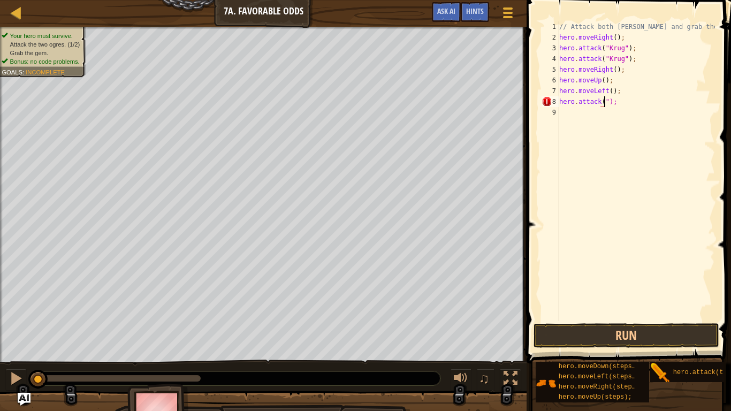
scroll to position [5, 7]
type textarea "hero.attack("Grump");"
click at [564, 112] on div "// Attack both [PERSON_NAME] and grab the gem. hero . moveRight ( ) ; hero . at…" at bounding box center [636, 181] width 158 height 321
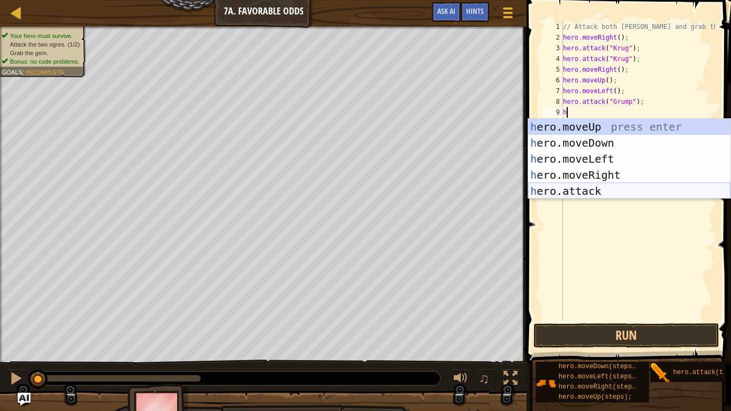
click at [590, 188] on div "h ero.moveUp press enter h ero.moveDown press enter h ero.moveLeft press enter …" at bounding box center [629, 175] width 202 height 112
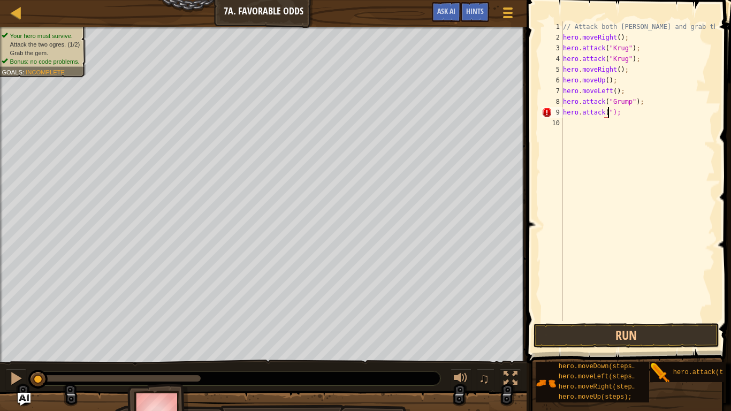
scroll to position [5, 7]
type textarea "hero.attack("Grump");"
click at [568, 125] on div "// Attack both [PERSON_NAME] and grab the gem. hero . moveRight ( ) ; hero . at…" at bounding box center [638, 181] width 154 height 321
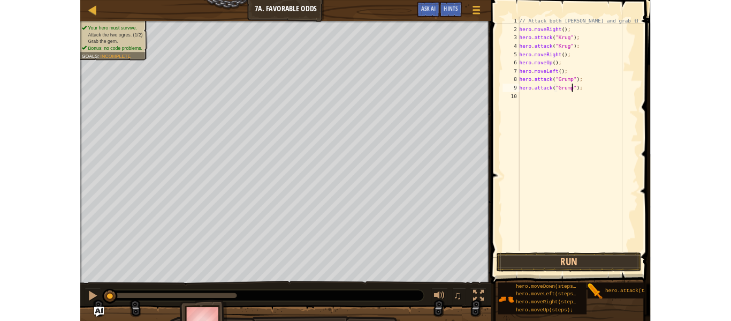
scroll to position [5, 0]
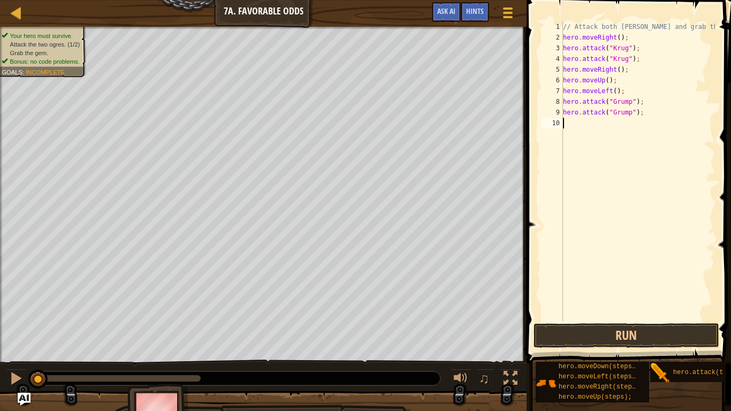
type textarea "h"
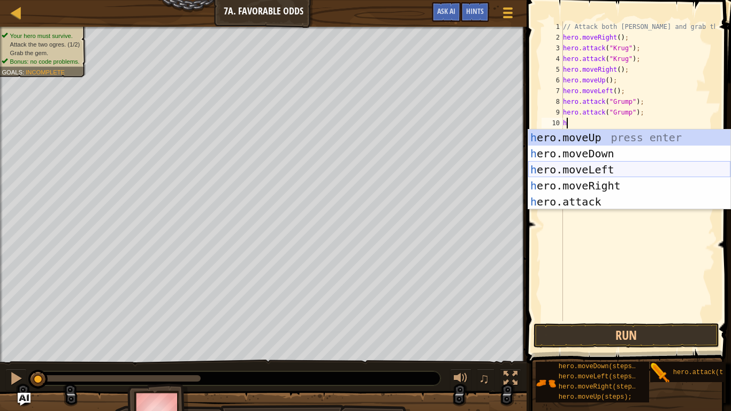
click at [572, 168] on div "h ero.moveUp press enter h ero.moveDown press enter h ero.moveLeft press enter …" at bounding box center [629, 186] width 202 height 112
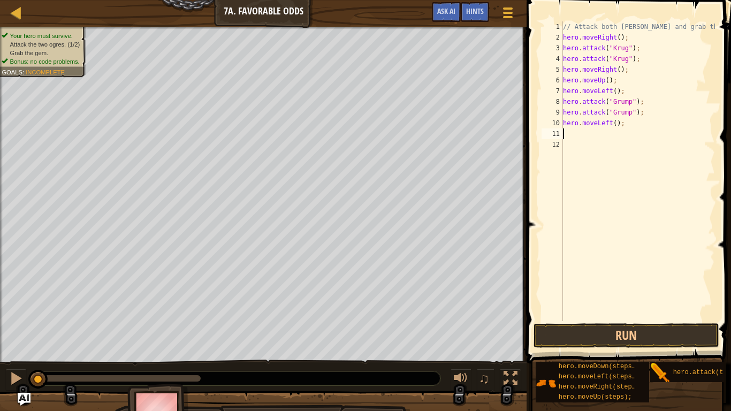
click at [578, 153] on div "// Attack both [PERSON_NAME] and grab the gem. hero . moveRight ( ) ; hero . at…" at bounding box center [638, 181] width 154 height 321
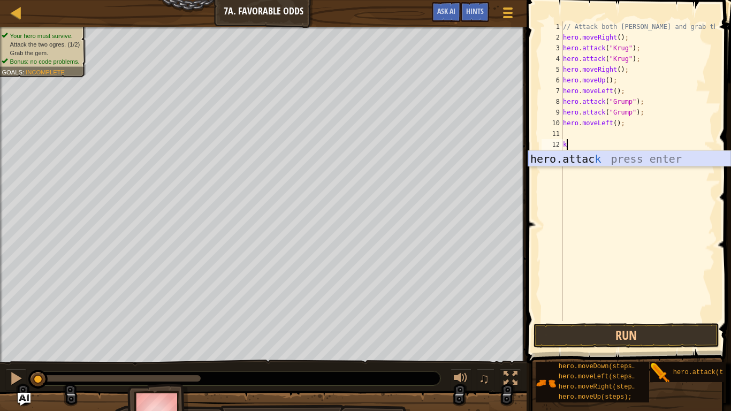
click at [577, 155] on div "hero.attac k press enter" at bounding box center [629, 175] width 202 height 48
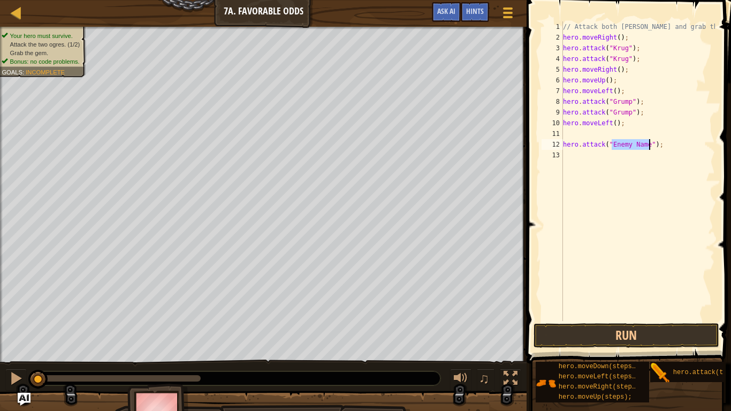
click at [670, 145] on div "// Attack both [PERSON_NAME] and grab the gem. hero . moveRight ( ) ; hero . at…" at bounding box center [638, 181] width 154 height 321
type textarea "h"
click at [576, 320] on button "Run" at bounding box center [627, 335] width 186 height 25
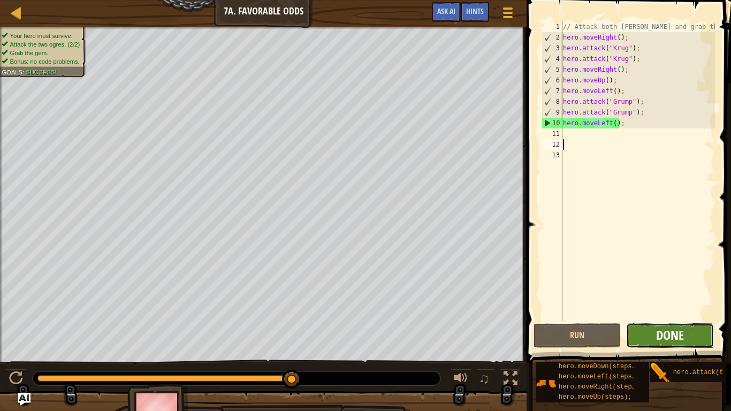
click at [676, 320] on span "Done" at bounding box center [670, 334] width 28 height 17
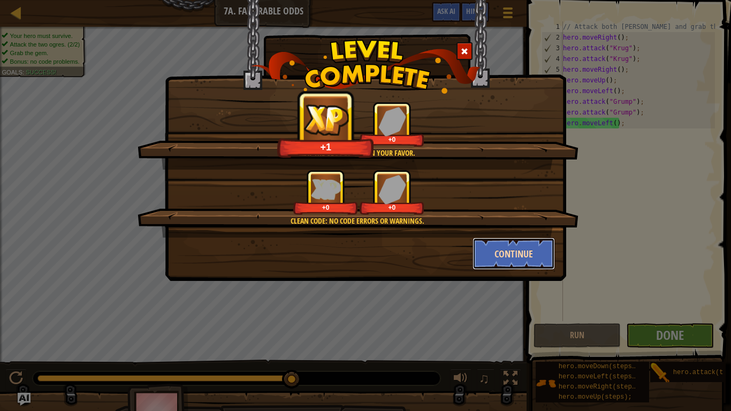
click at [524, 247] on button "Continue" at bounding box center [514, 254] width 83 height 32
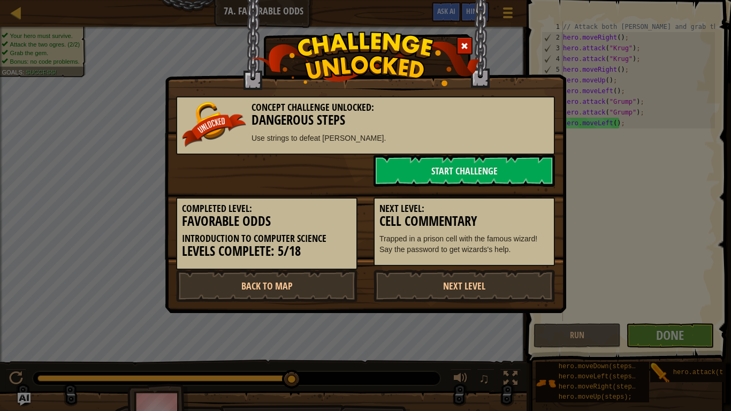
click at [512, 257] on div "Next Level: Cell Commentary Trapped in a prison cell with the famous wizard! Sa…" at bounding box center [464, 231] width 181 height 69
click at [313, 287] on link "Back to Map" at bounding box center [266, 286] width 181 height 32
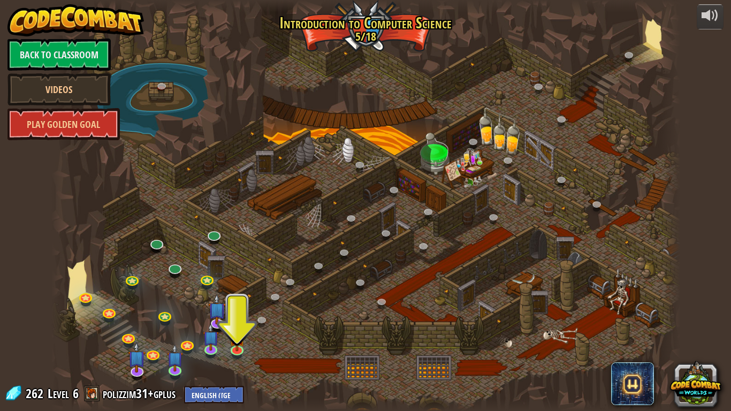
click at [349, 0] on div at bounding box center [365, 6] width 629 height 12
